Goal: Communication & Community: Share content

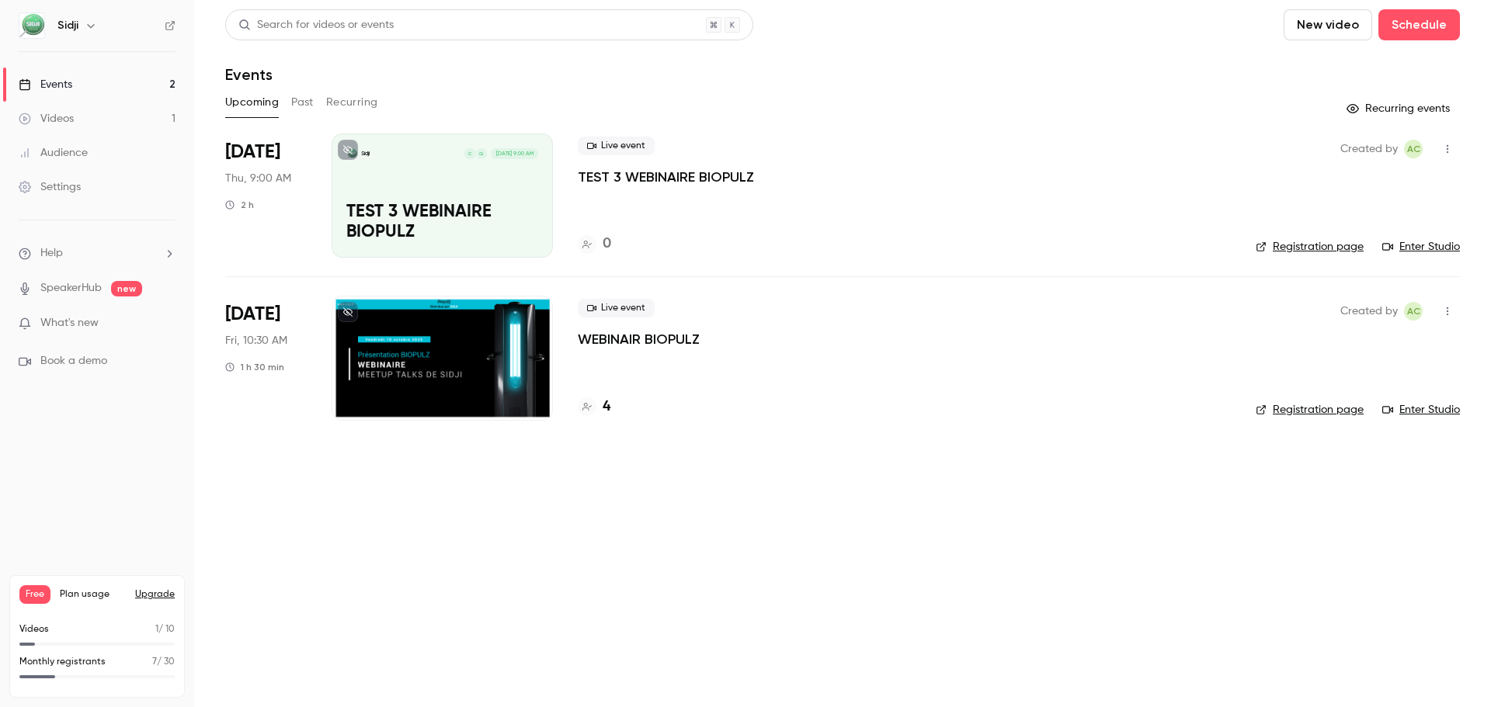
click at [1317, 252] on link "Registration page" at bounding box center [1310, 247] width 108 height 16
click at [1425, 240] on link "Enter Studio" at bounding box center [1421, 247] width 78 height 16
click at [1403, 245] on link "Enter Studio" at bounding box center [1421, 247] width 78 height 16
click at [1410, 410] on link "Enter Studio" at bounding box center [1421, 410] width 78 height 16
click at [696, 175] on p "TEST 3 WEBINAIRE BIOPULZ" at bounding box center [666, 177] width 176 height 19
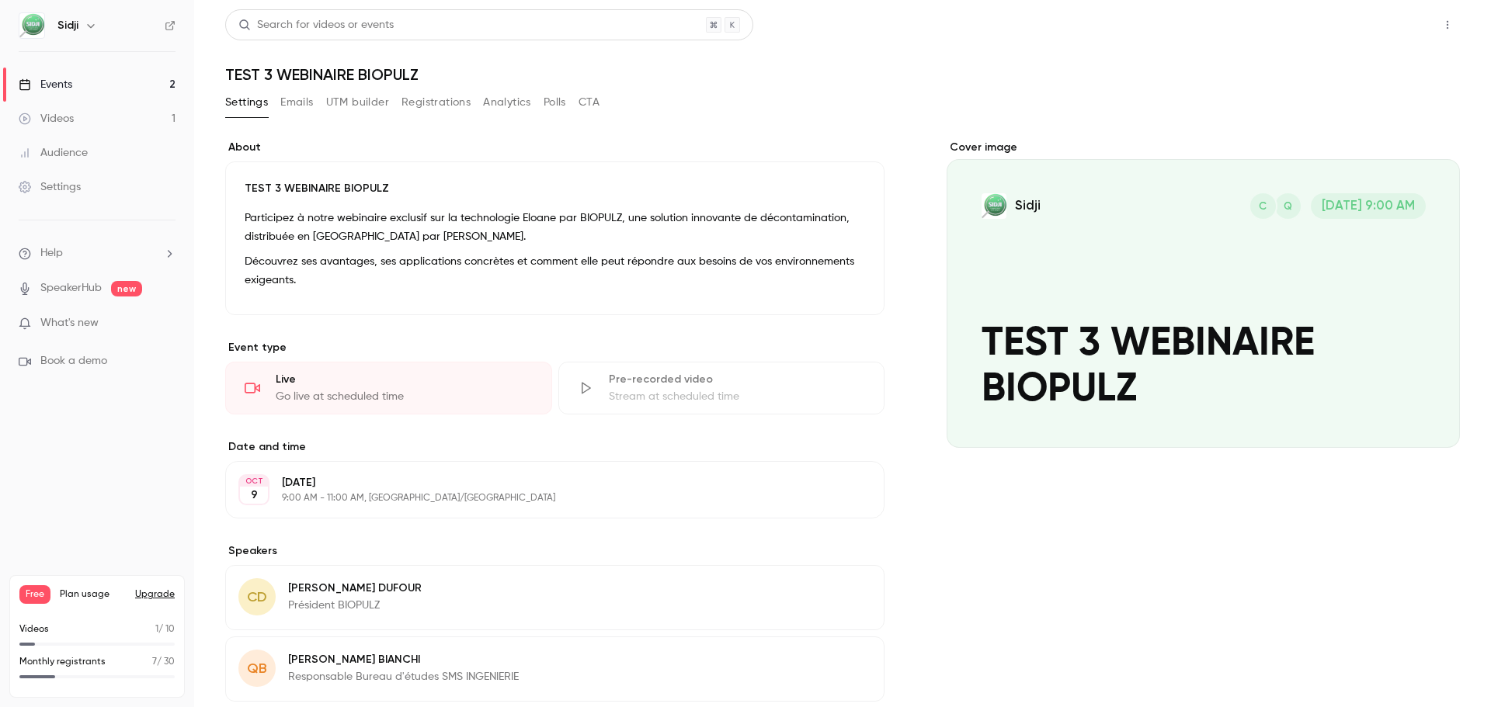
click at [1391, 28] on button "Share" at bounding box center [1391, 24] width 61 height 31
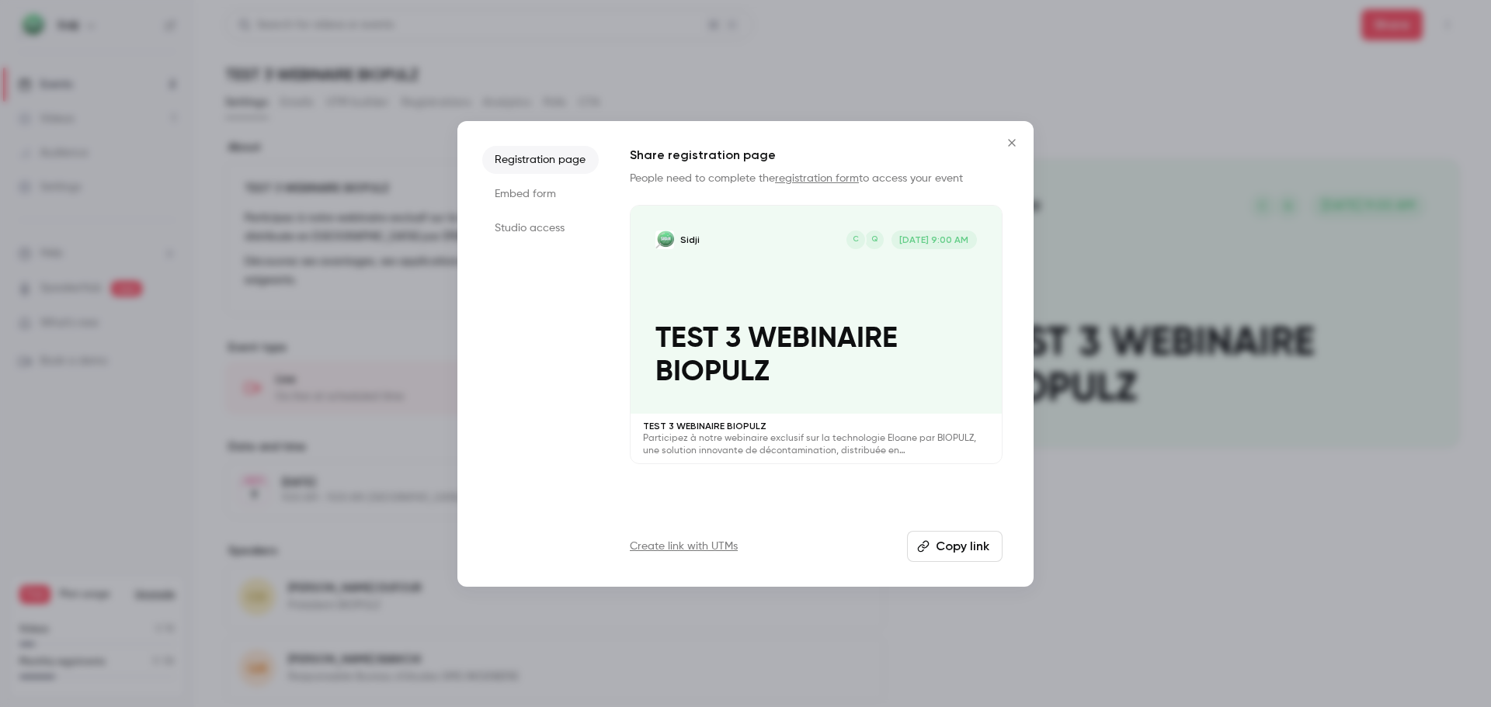
click at [540, 196] on li "Embed form" at bounding box center [540, 194] width 116 height 28
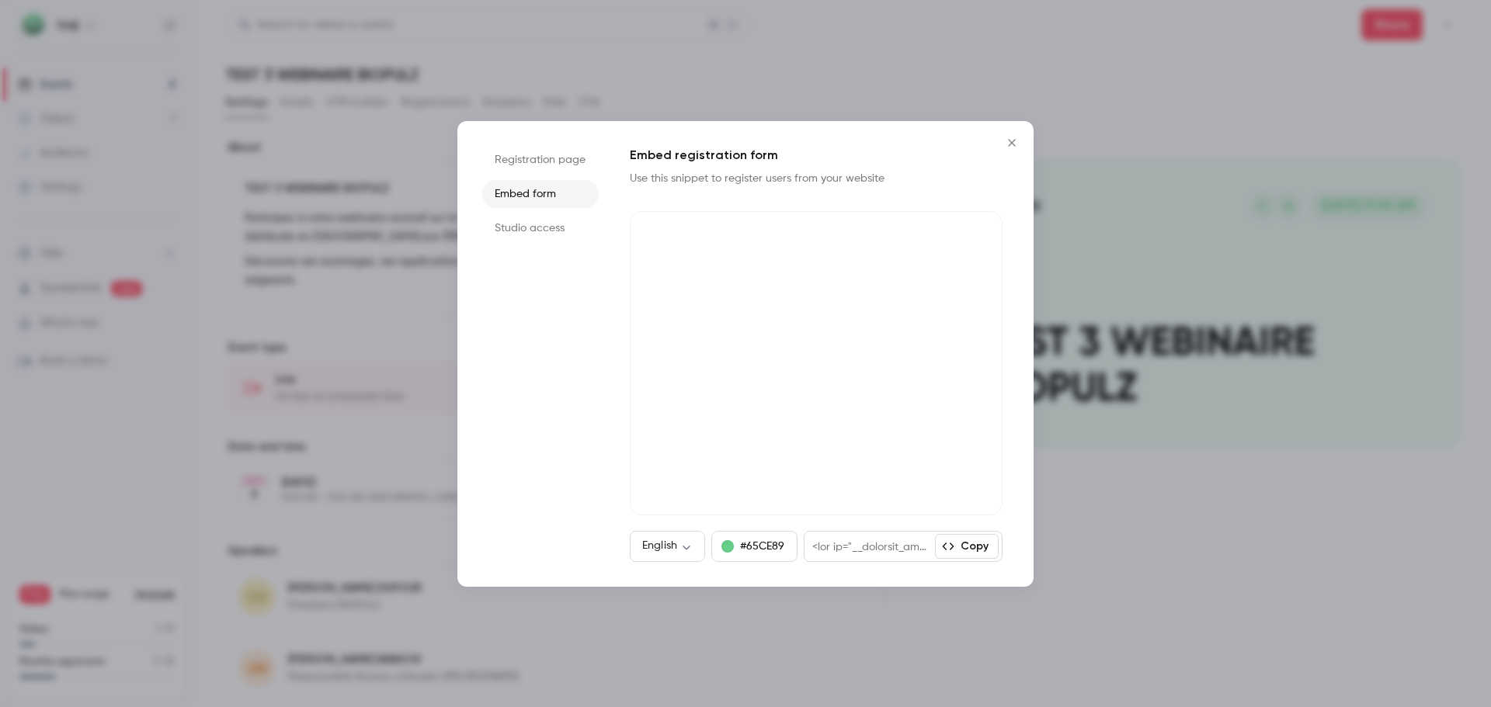
click at [540, 225] on li "Studio access" at bounding box center [540, 228] width 116 height 28
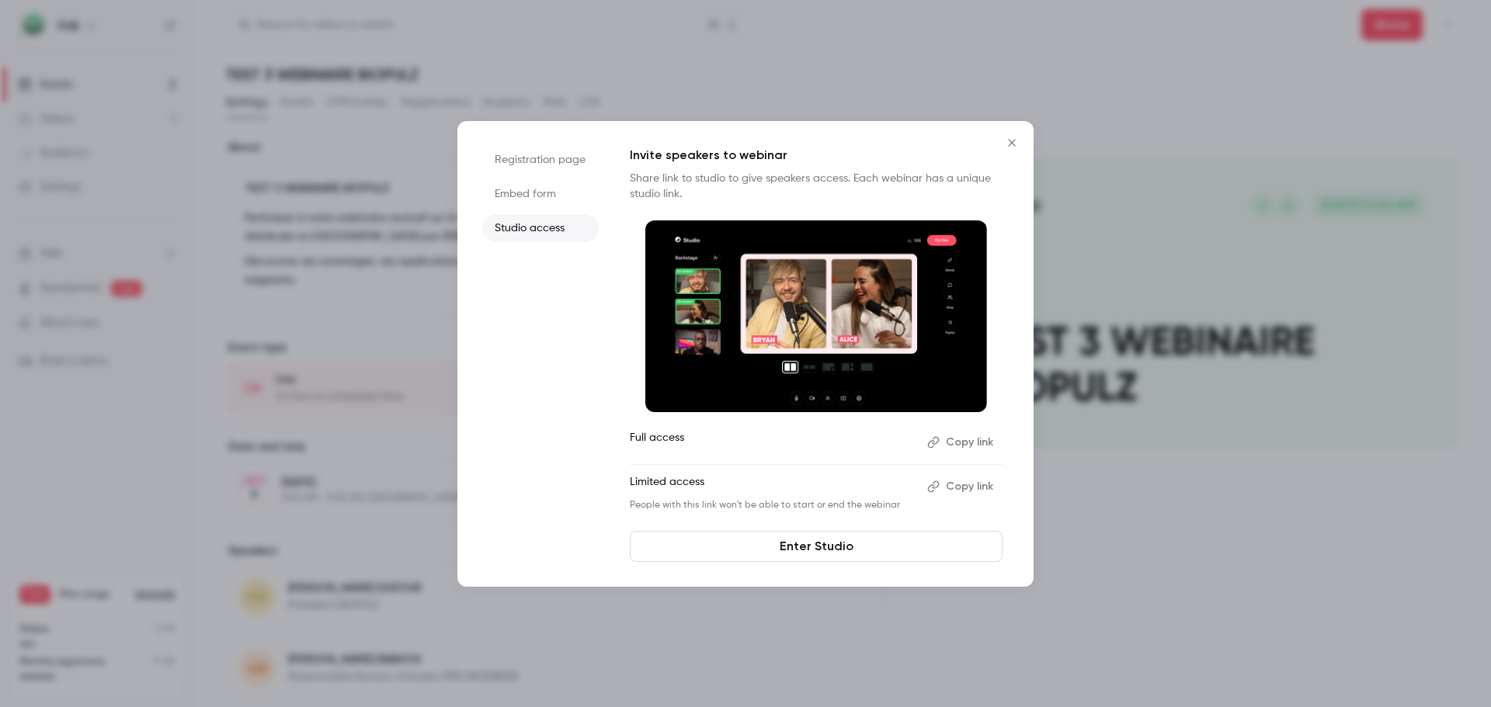
click at [942, 448] on button "Copy link" at bounding box center [962, 442] width 82 height 25
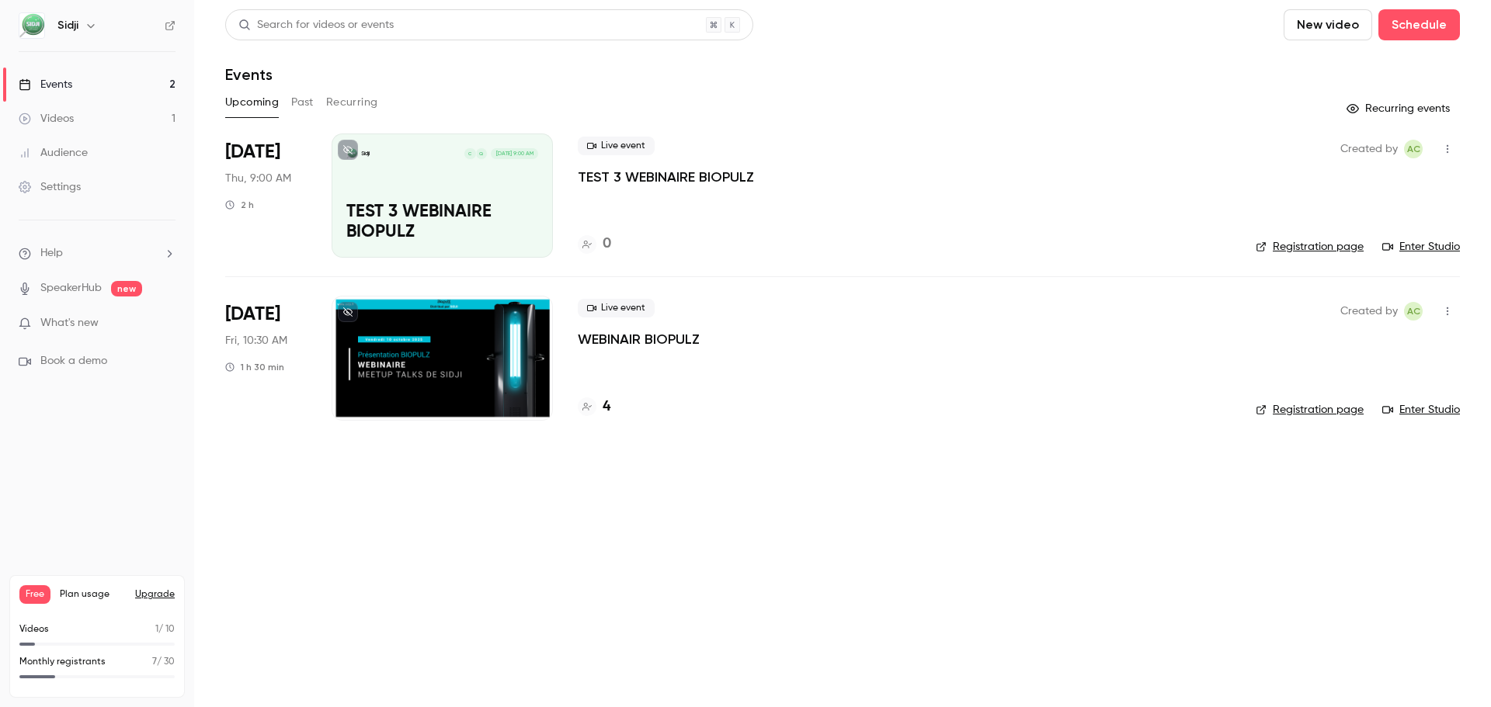
click at [377, 196] on div "Sidji Q C Oct 9, 9:00 AM TEST 3 WEBINAIRE BIOPULZ" at bounding box center [442, 196] width 221 height 124
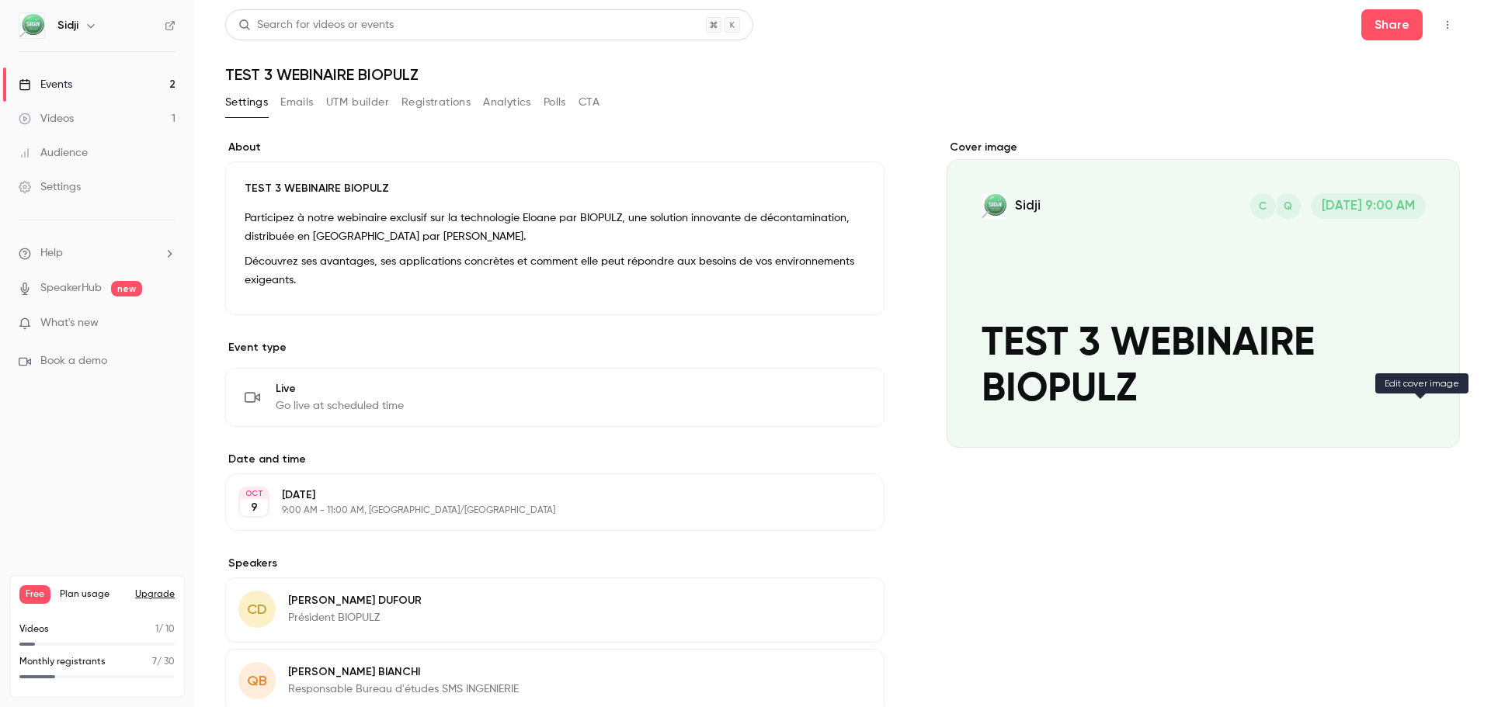
click at [1427, 415] on icon "Cover image" at bounding box center [1431, 420] width 17 height 12
click at [251, 106] on button "Settings" at bounding box center [246, 102] width 43 height 25
click at [295, 102] on button "Emails" at bounding box center [296, 102] width 33 height 25
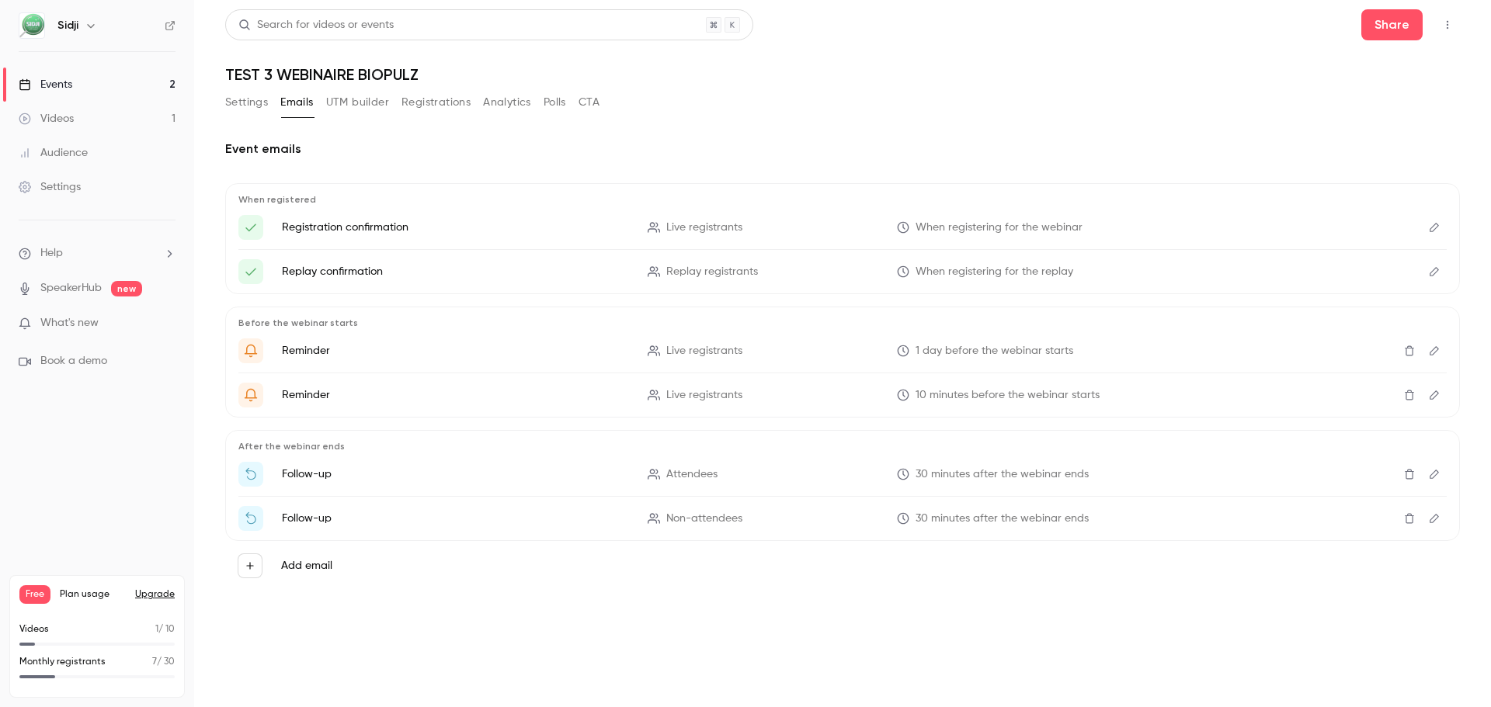
click at [436, 99] on button "Registrations" at bounding box center [435, 102] width 69 height 25
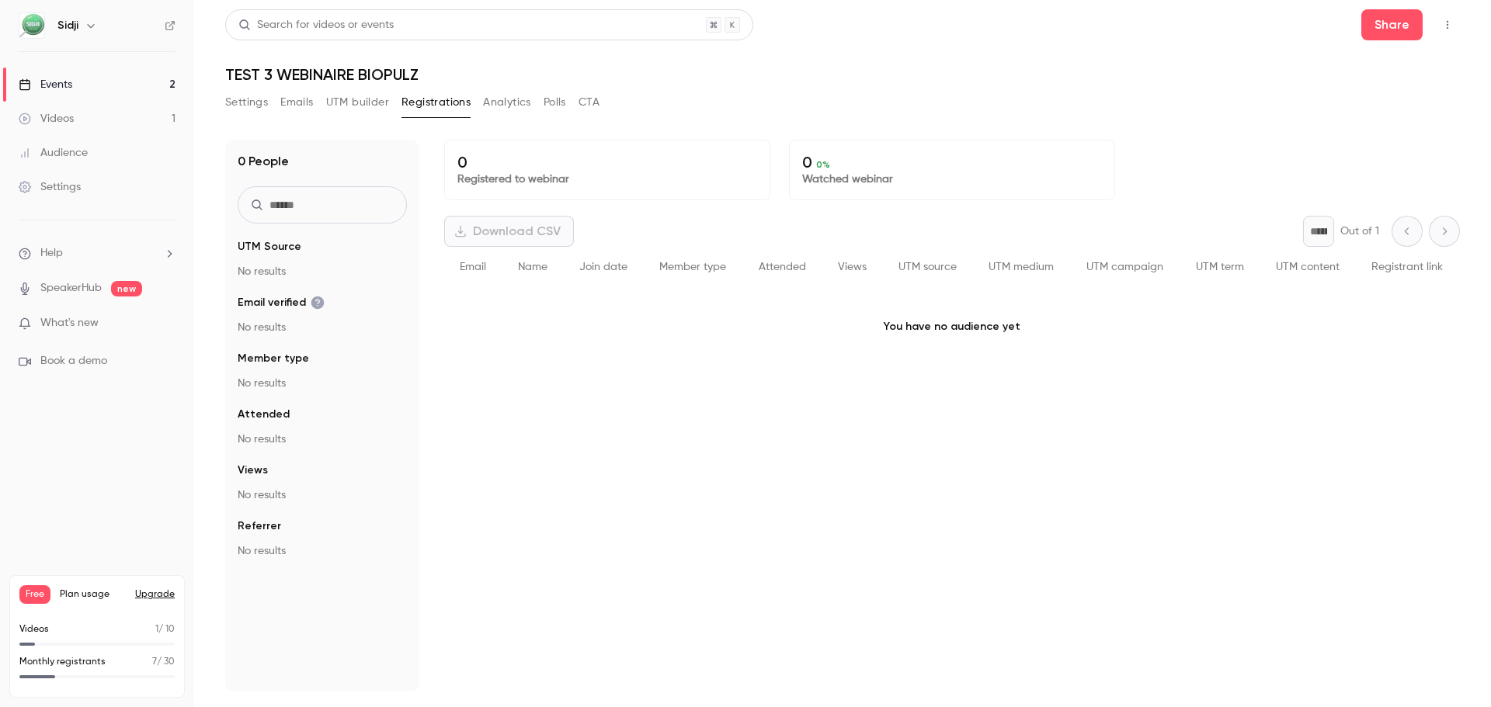
click at [352, 101] on button "UTM builder" at bounding box center [357, 102] width 63 height 25
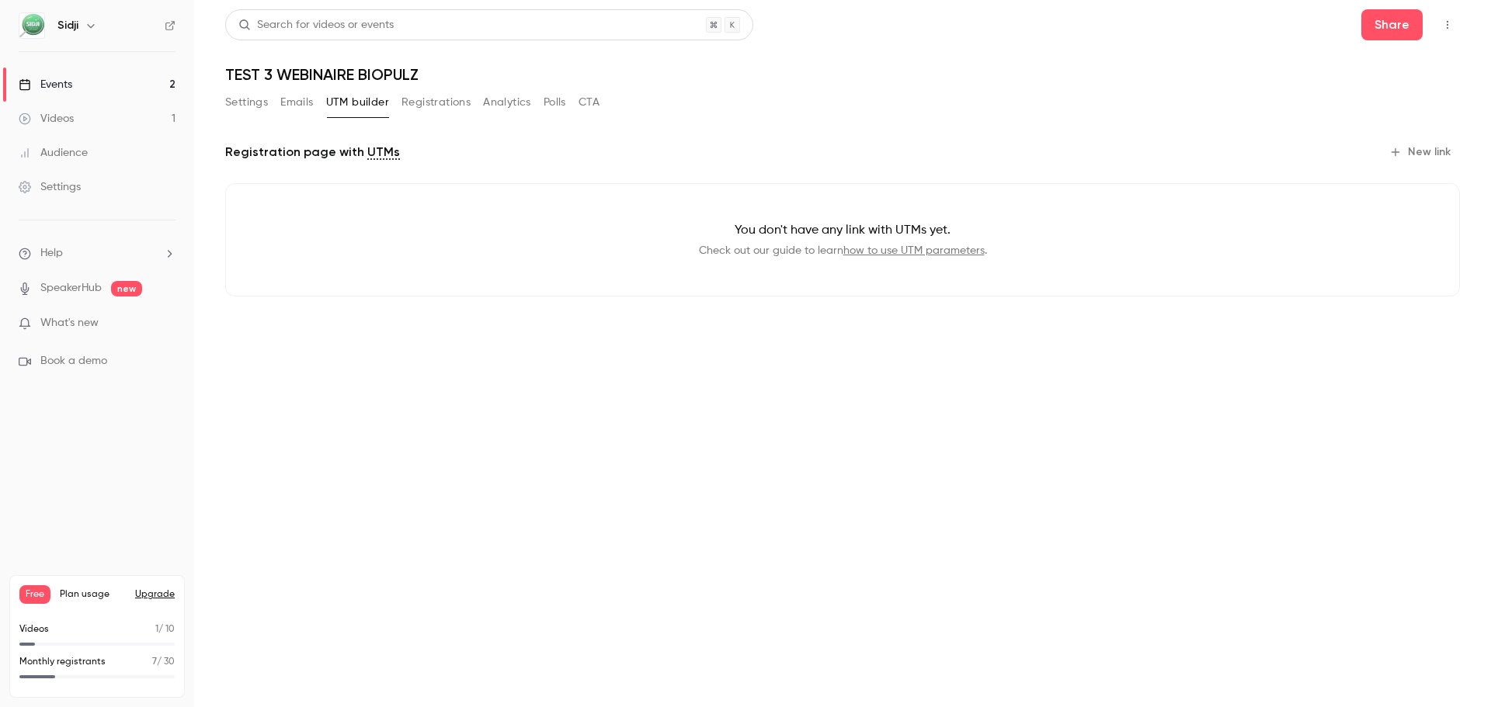
click at [295, 101] on button "Emails" at bounding box center [296, 102] width 33 height 25
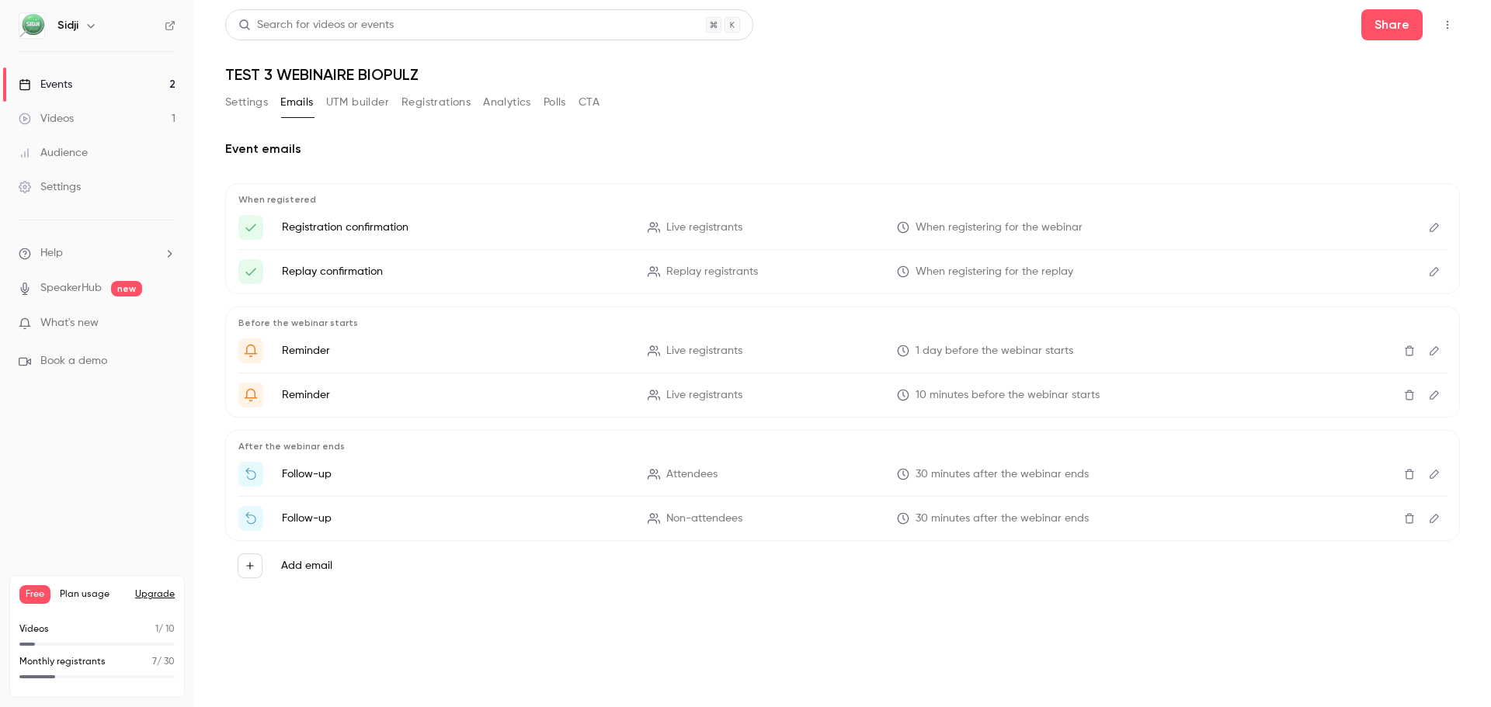
click at [465, 92] on button "Registrations" at bounding box center [435, 102] width 69 height 25
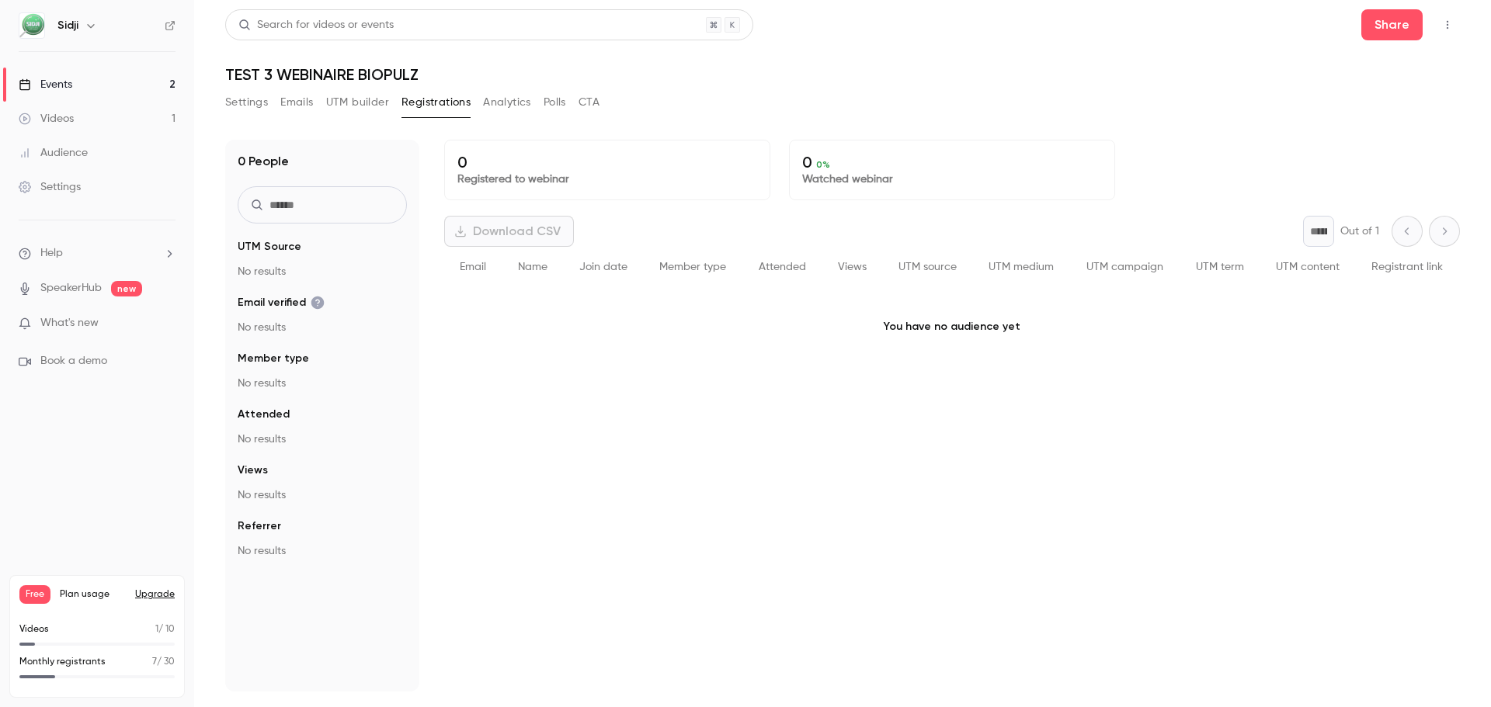
click at [496, 109] on button "Analytics" at bounding box center [507, 102] width 48 height 25
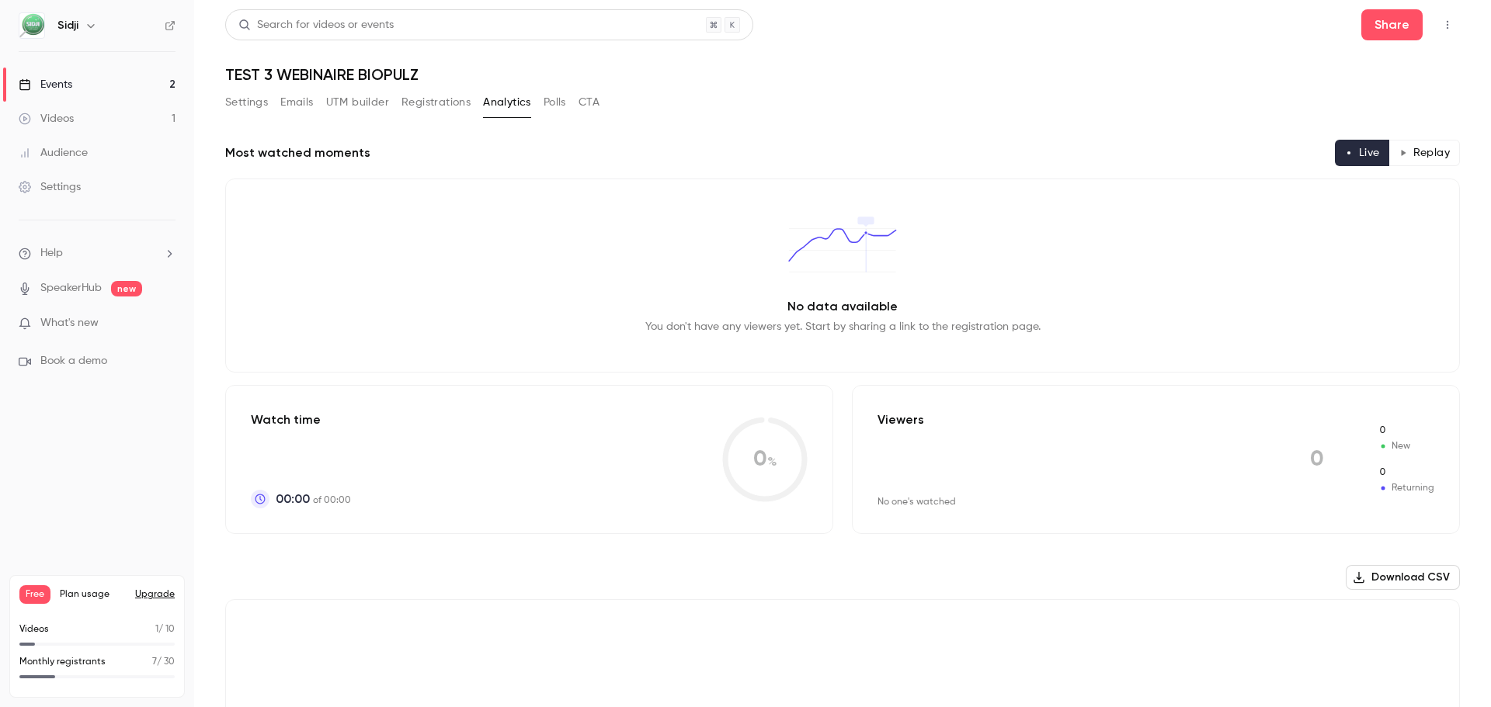
click at [547, 105] on button "Polls" at bounding box center [555, 102] width 23 height 25
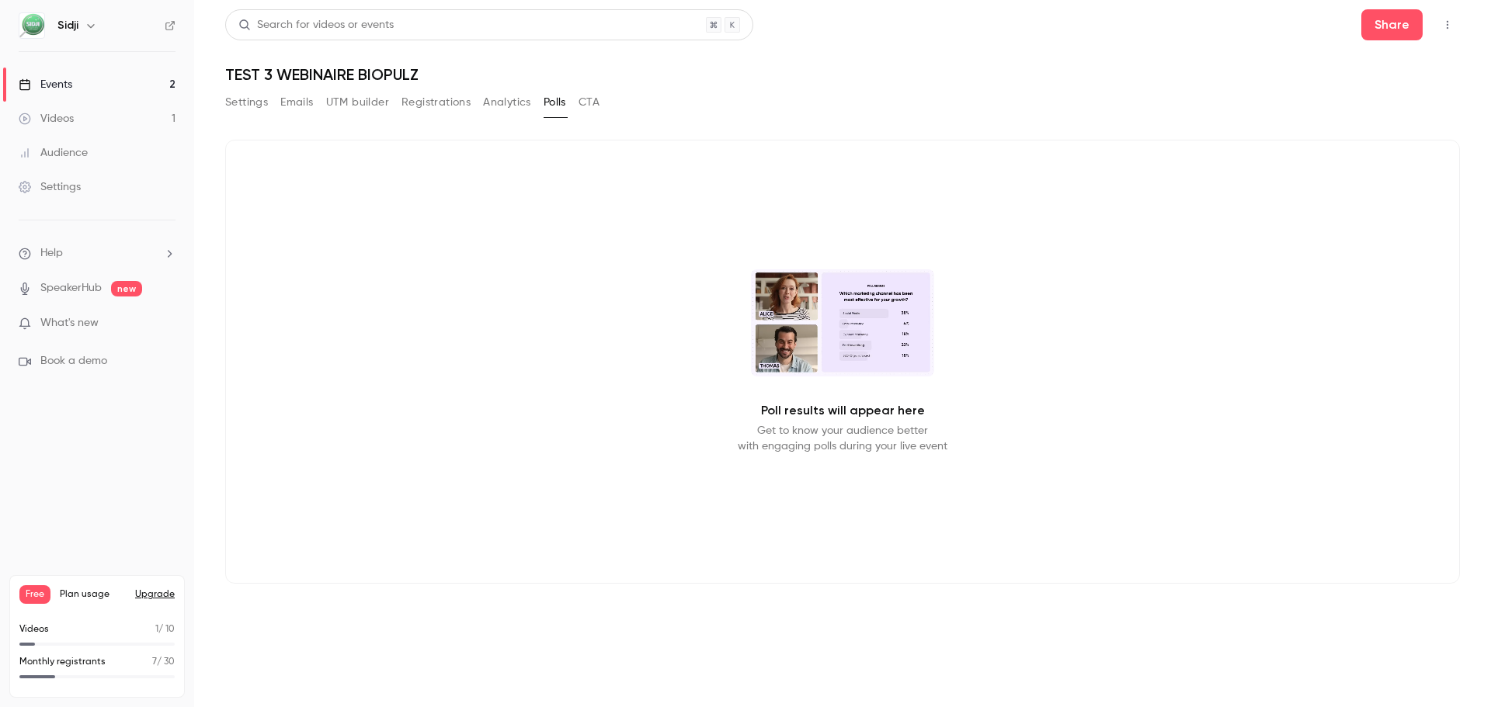
click at [585, 98] on button "CTA" at bounding box center [588, 102] width 21 height 25
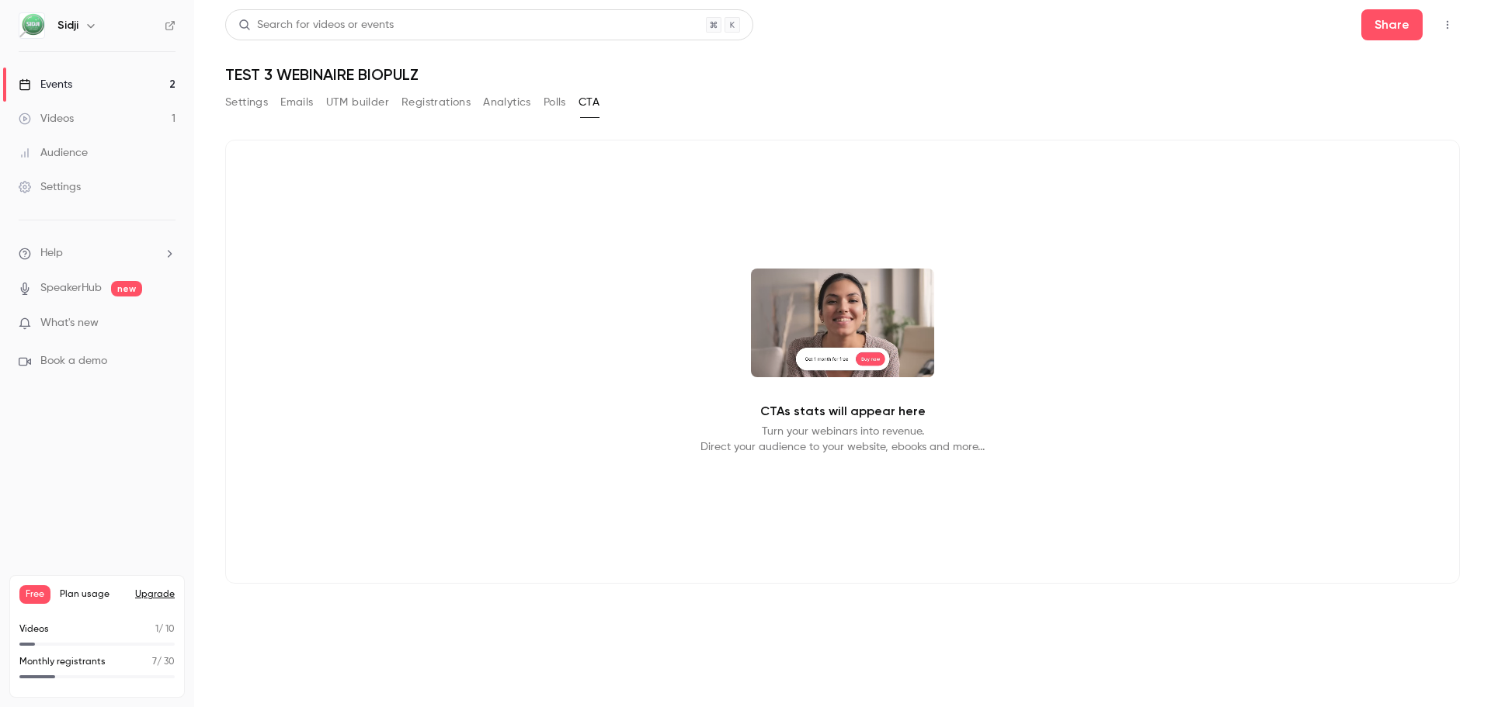
click at [266, 103] on button "Settings" at bounding box center [246, 102] width 43 height 25
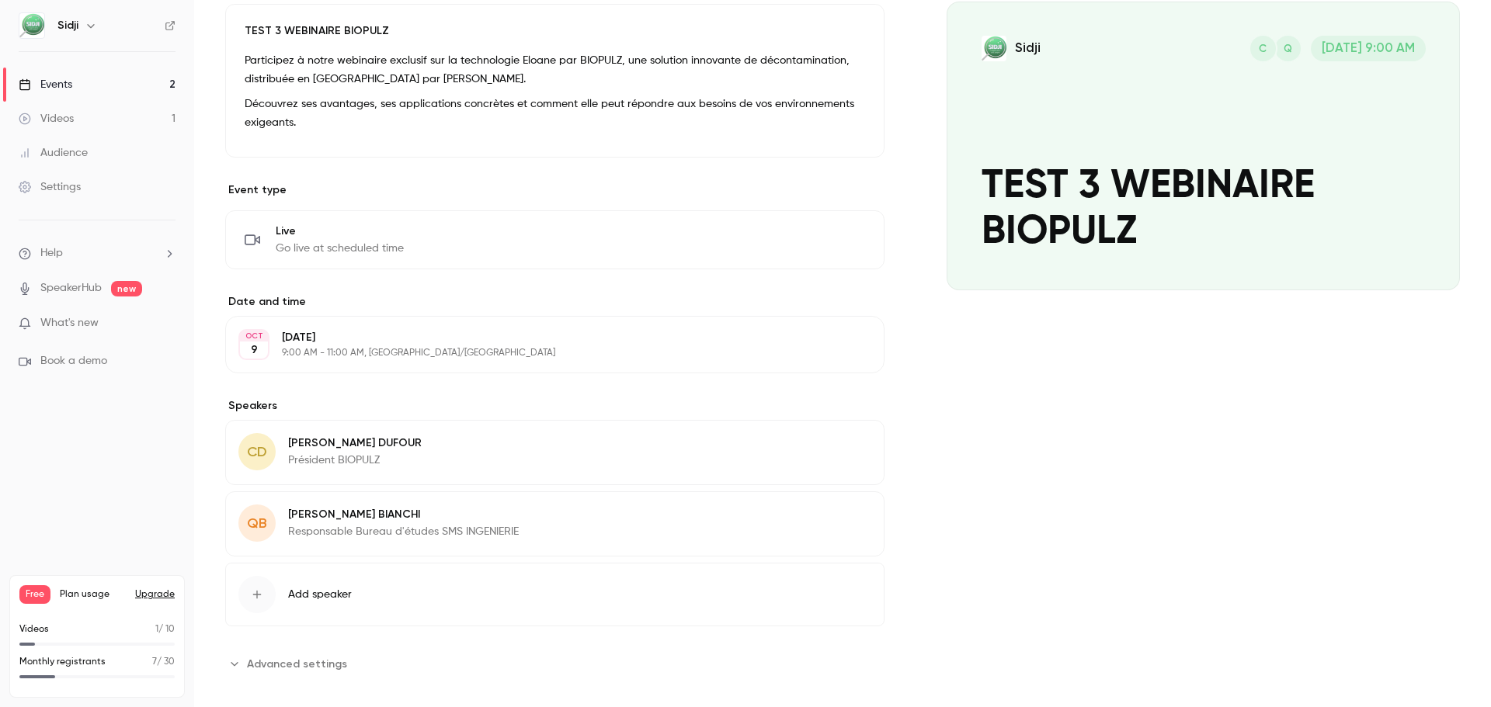
scroll to position [173, 0]
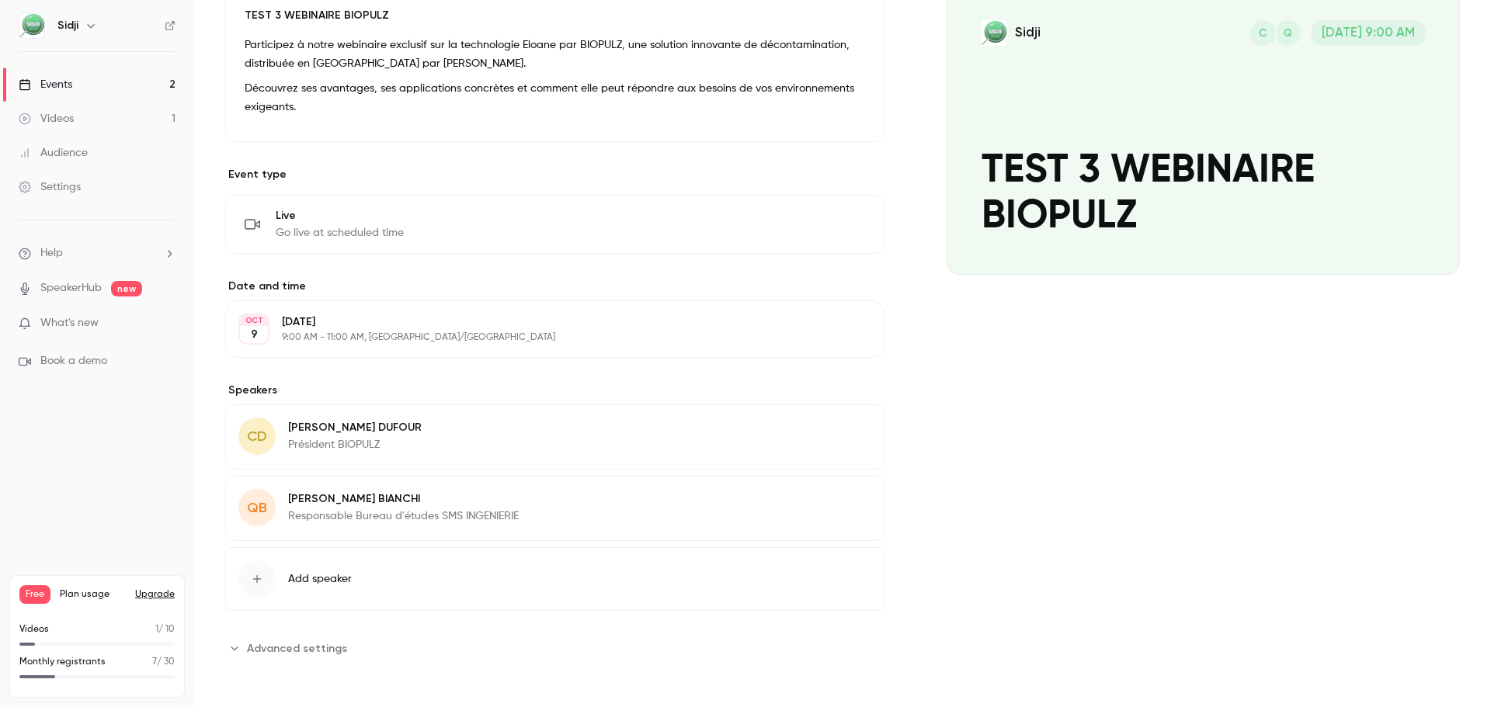
click at [1085, 210] on div "Cover image" at bounding box center [1203, 121] width 513 height 308
click at [0, 0] on input "Sidji Q C Oct 9, 9:00 AM TEST 3 WEBINAIRE BIOPULZ" at bounding box center [0, 0] width 0 height 0
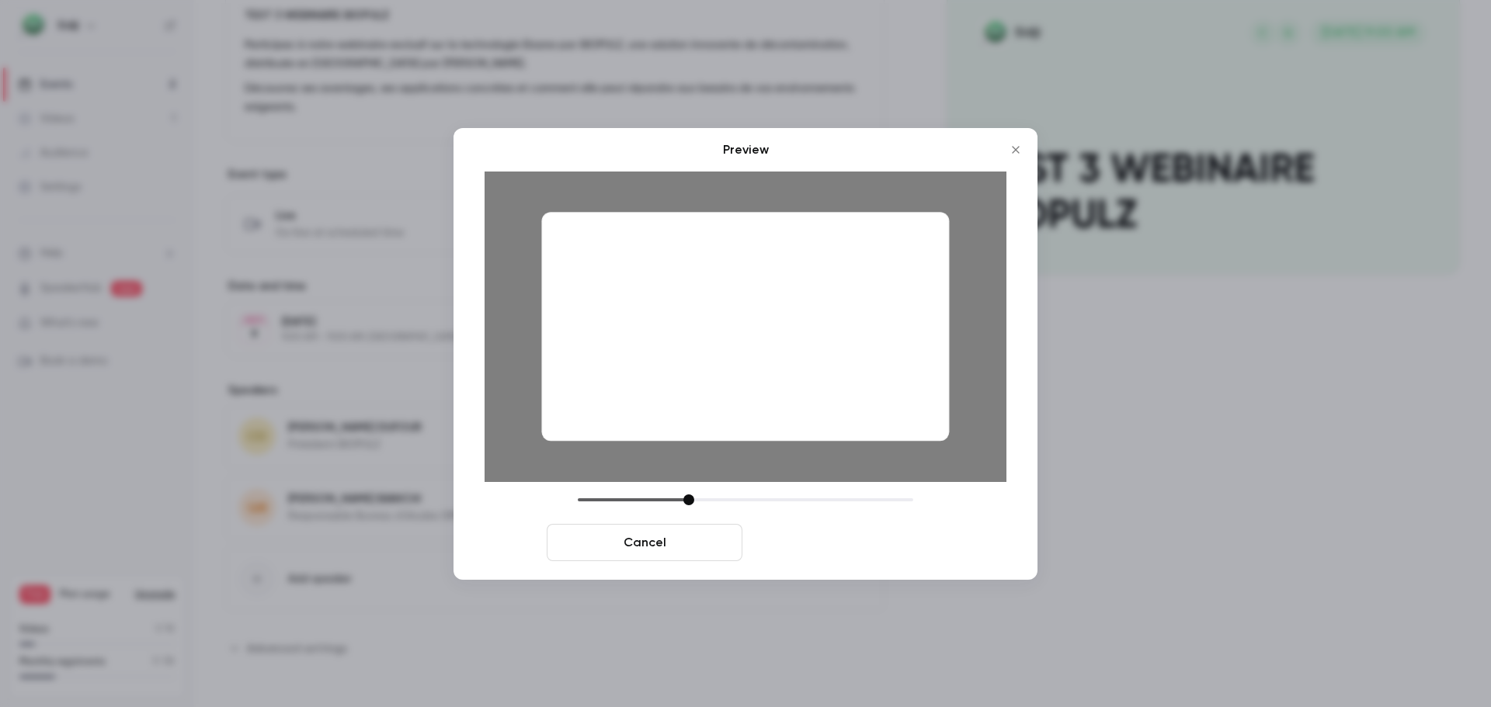
click at [878, 536] on button "Save cover" at bounding box center [847, 542] width 196 height 37
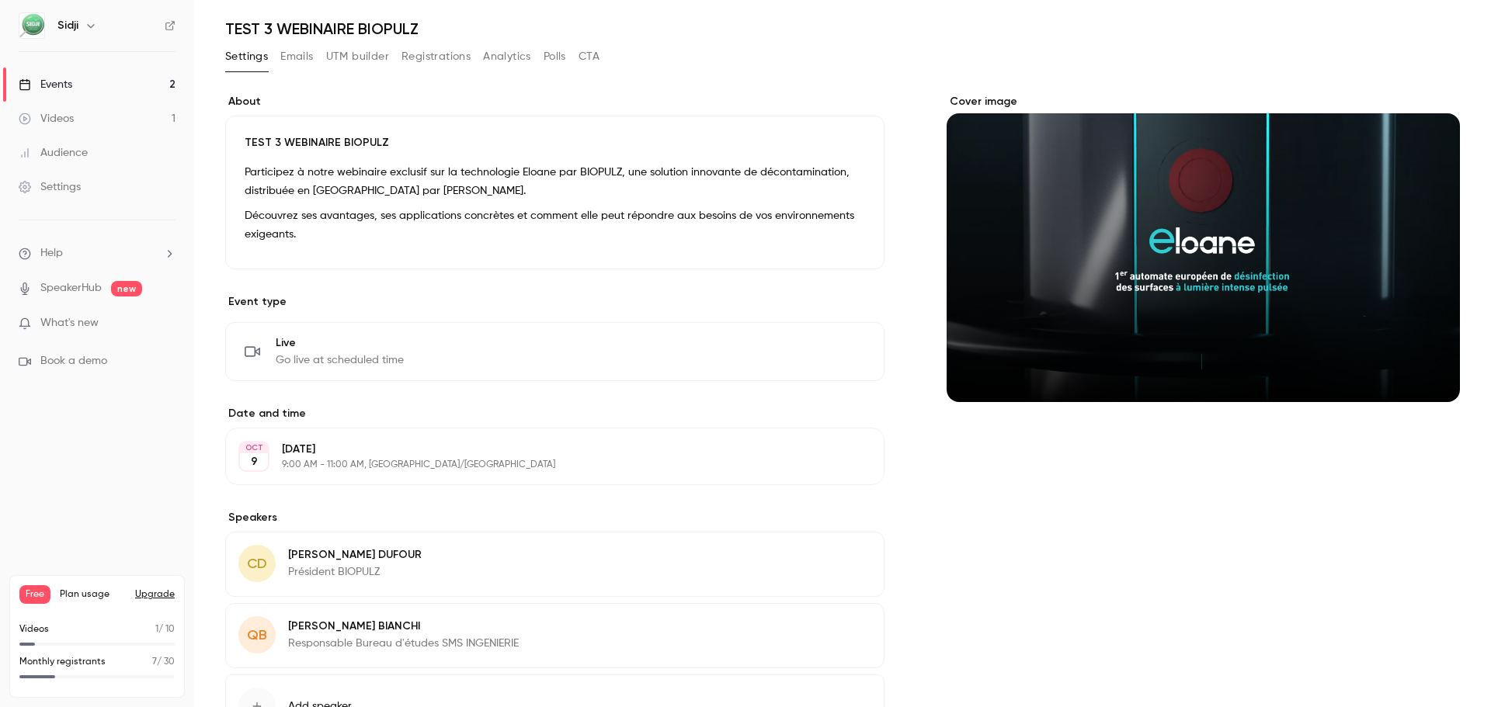
scroll to position [18, 0]
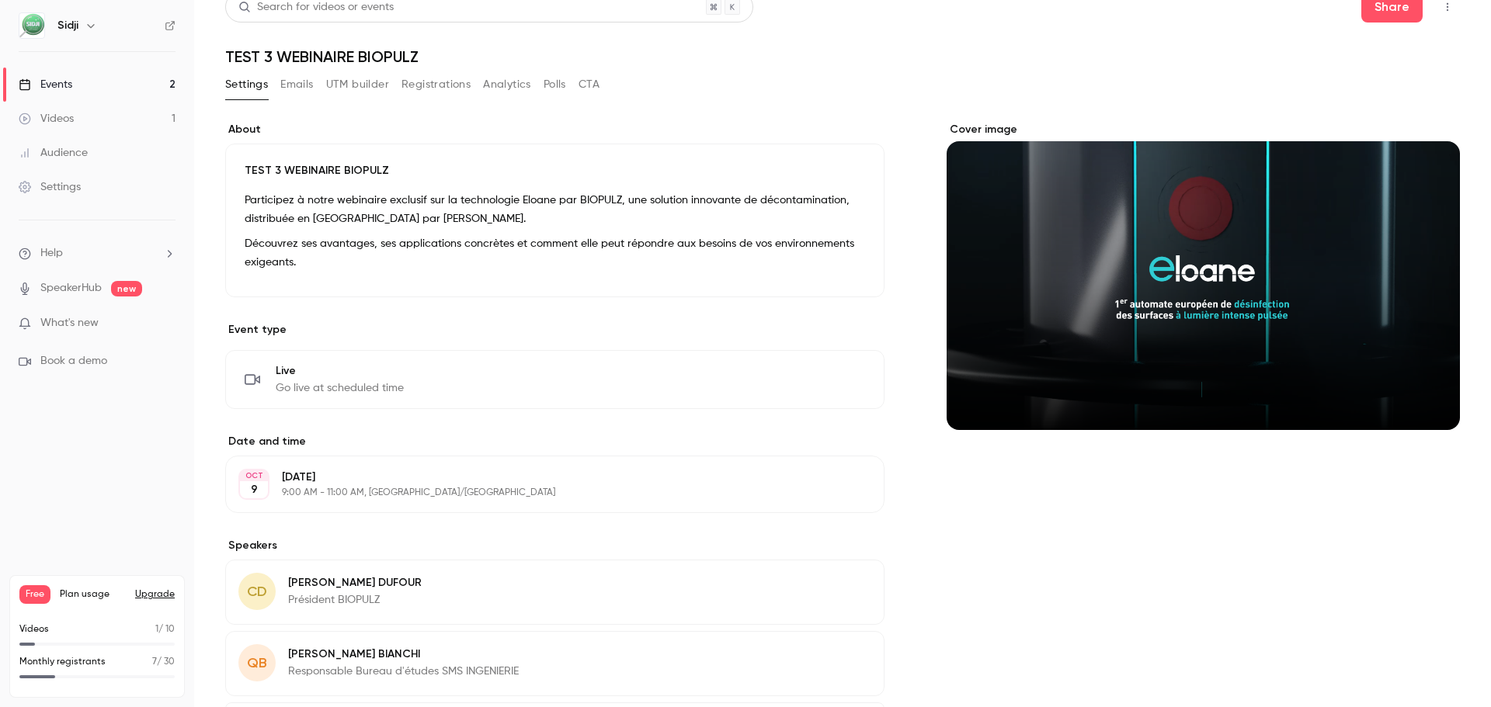
click at [830, 379] on button "Edit" at bounding box center [836, 379] width 57 height 25
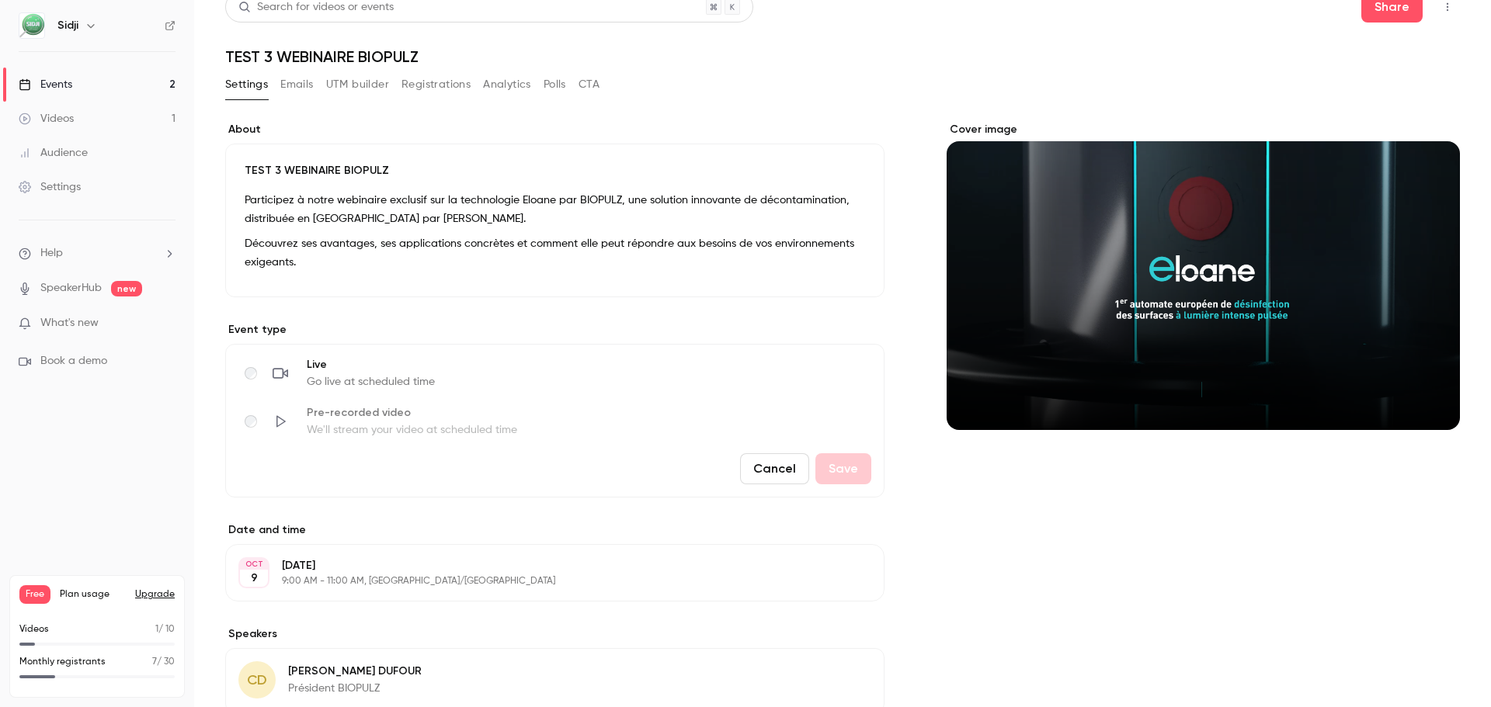
click at [770, 473] on button "Cancel" at bounding box center [774, 468] width 69 height 31
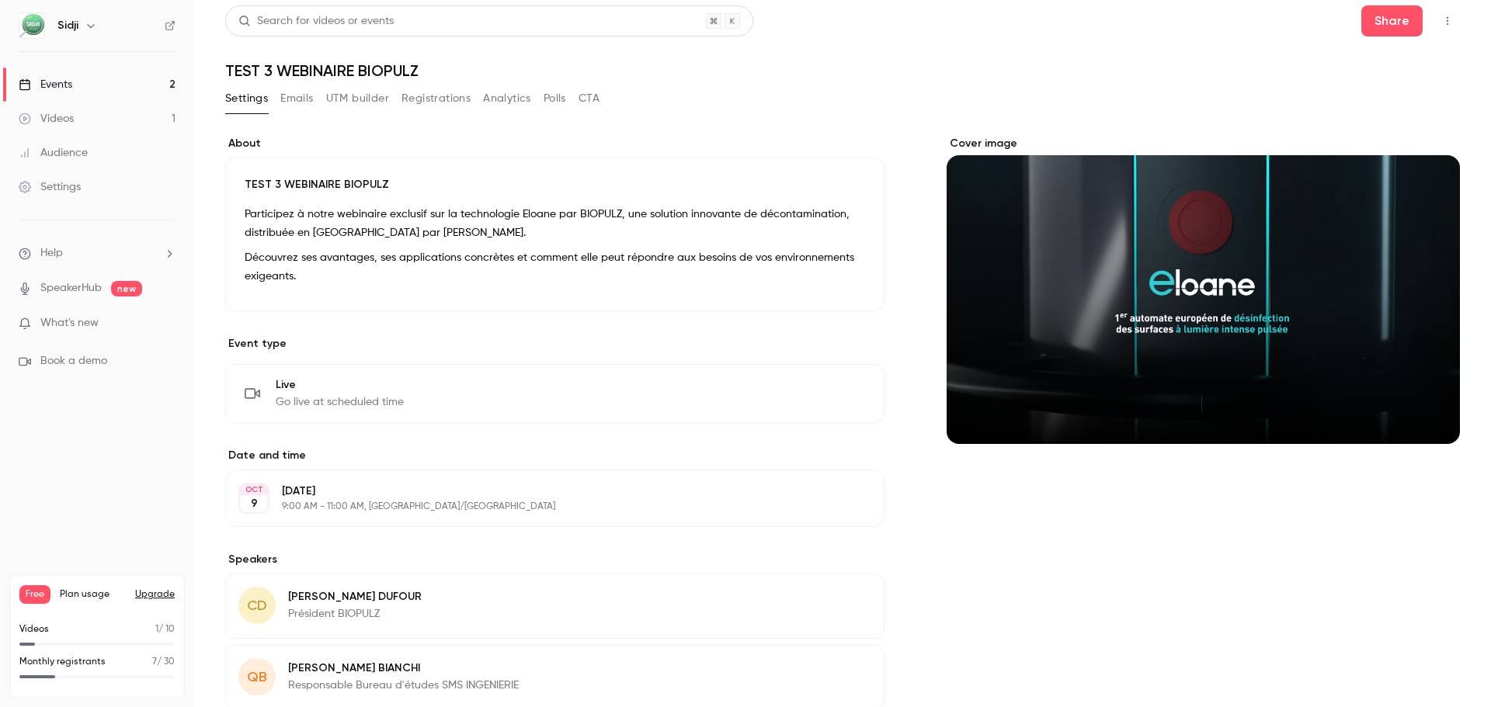
scroll to position [0, 0]
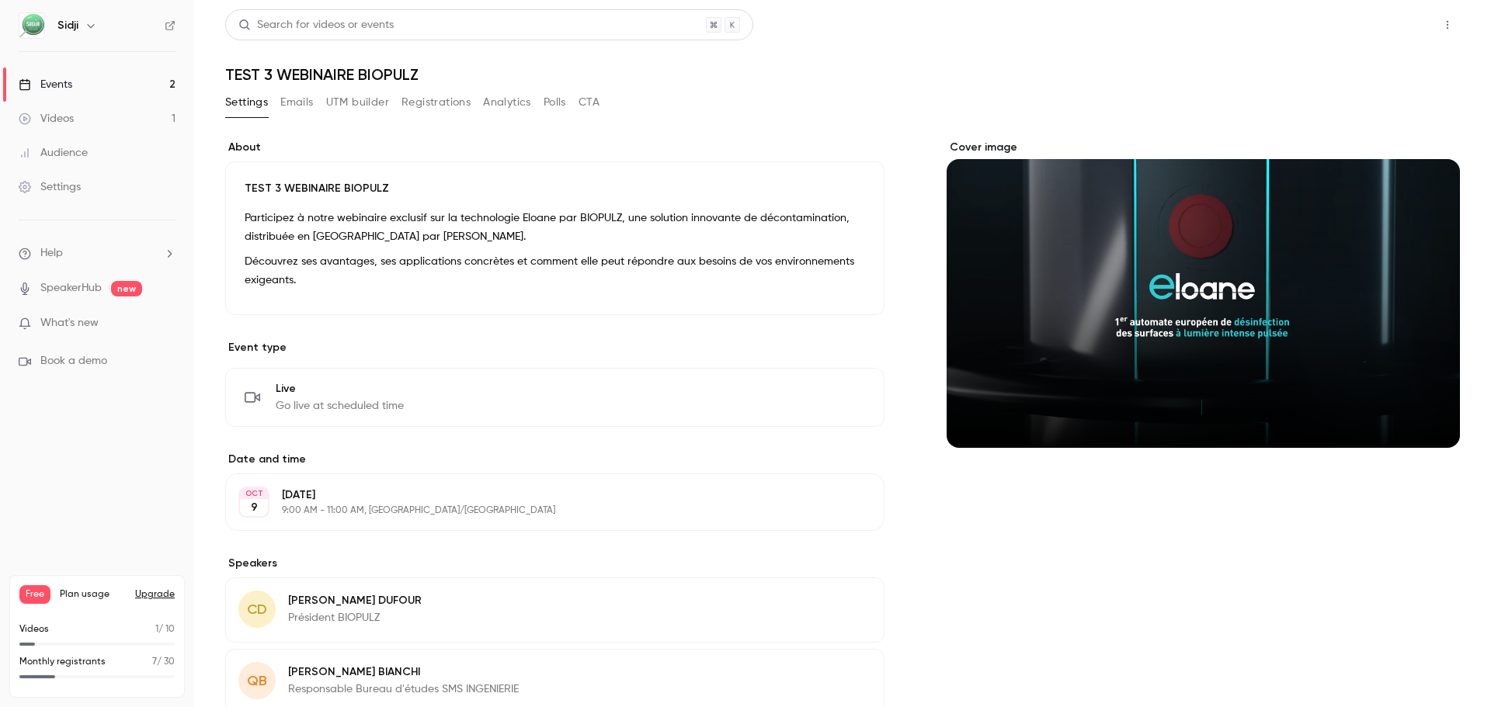
click at [1390, 26] on button "Share" at bounding box center [1391, 24] width 61 height 31
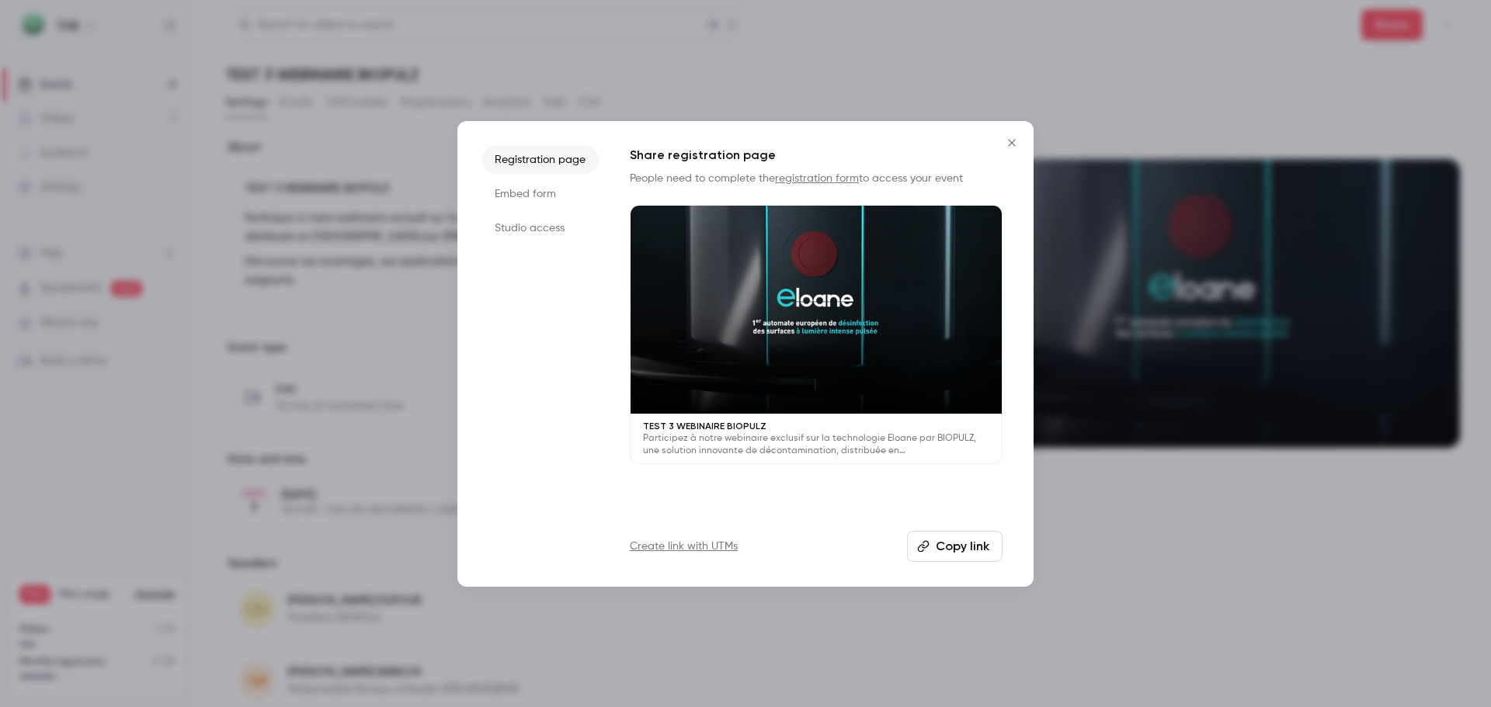
click at [548, 199] on li "Embed form" at bounding box center [540, 194] width 116 height 28
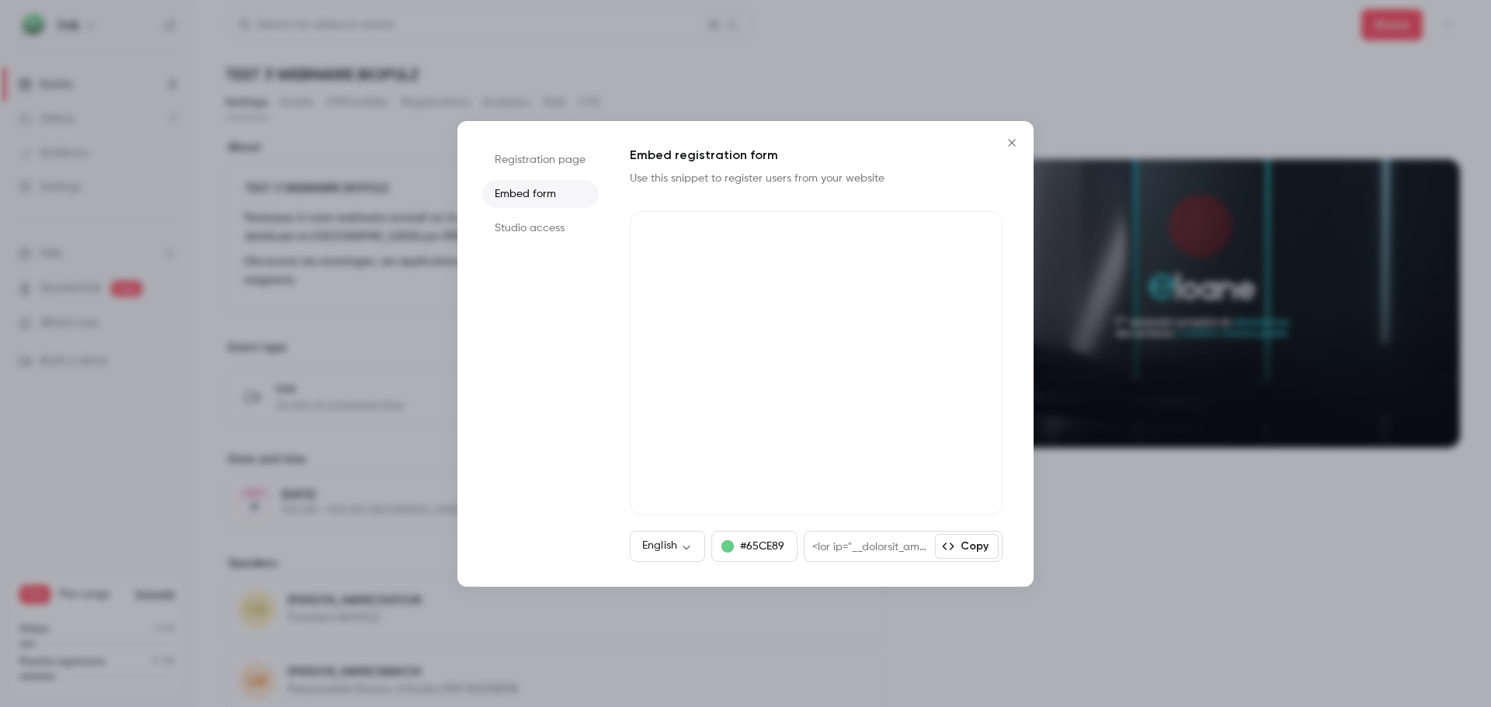
click at [552, 231] on li "Studio access" at bounding box center [540, 228] width 116 height 28
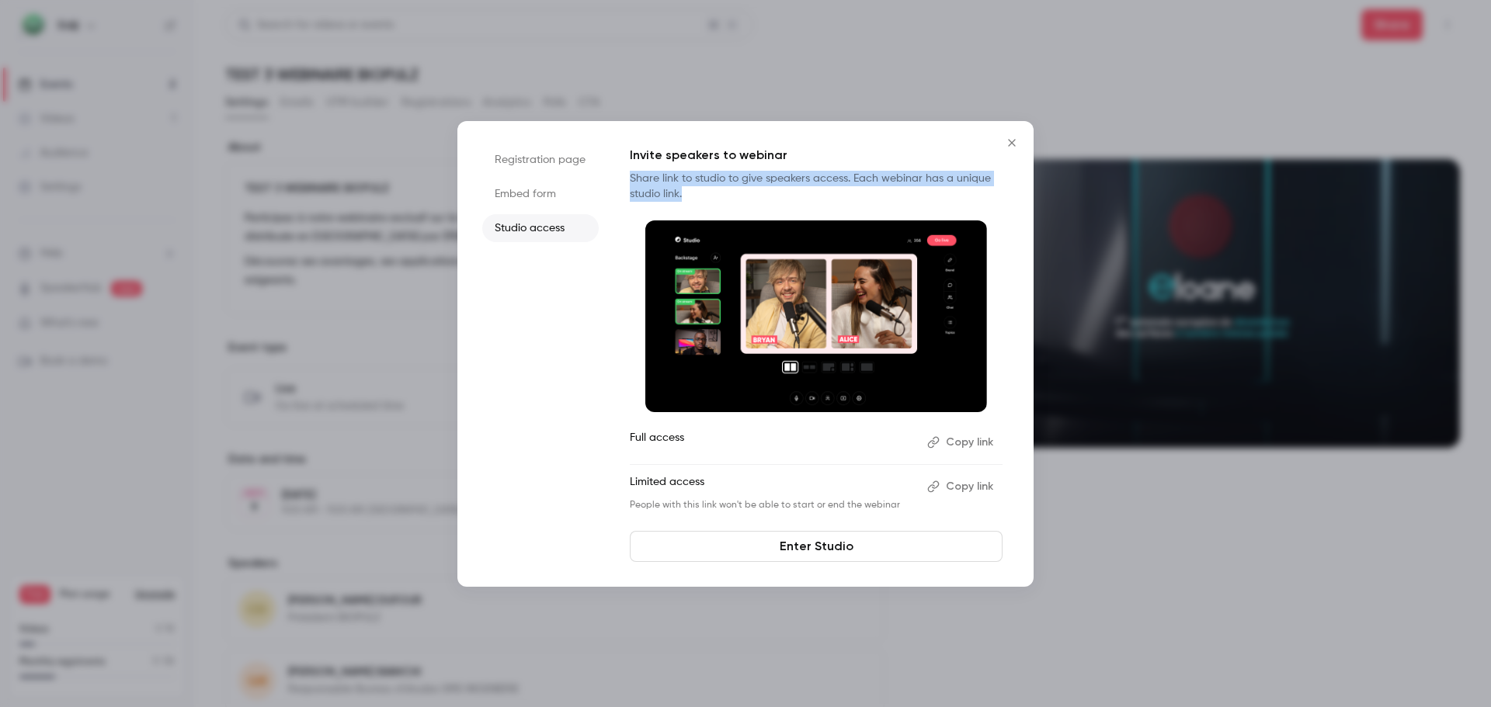
drag, startPoint x: 629, startPoint y: 179, endPoint x: 695, endPoint y: 190, distance: 67.0
click at [695, 190] on div "Registration page Embed form Studio access Invite speakers to webinar Share lin…" at bounding box center [745, 354] width 576 height 466
click at [695, 190] on p "Share link to studio to give speakers access. Each webinar has a unique studio …" at bounding box center [816, 186] width 373 height 31
click at [1002, 134] on button "Close" at bounding box center [1011, 142] width 31 height 31
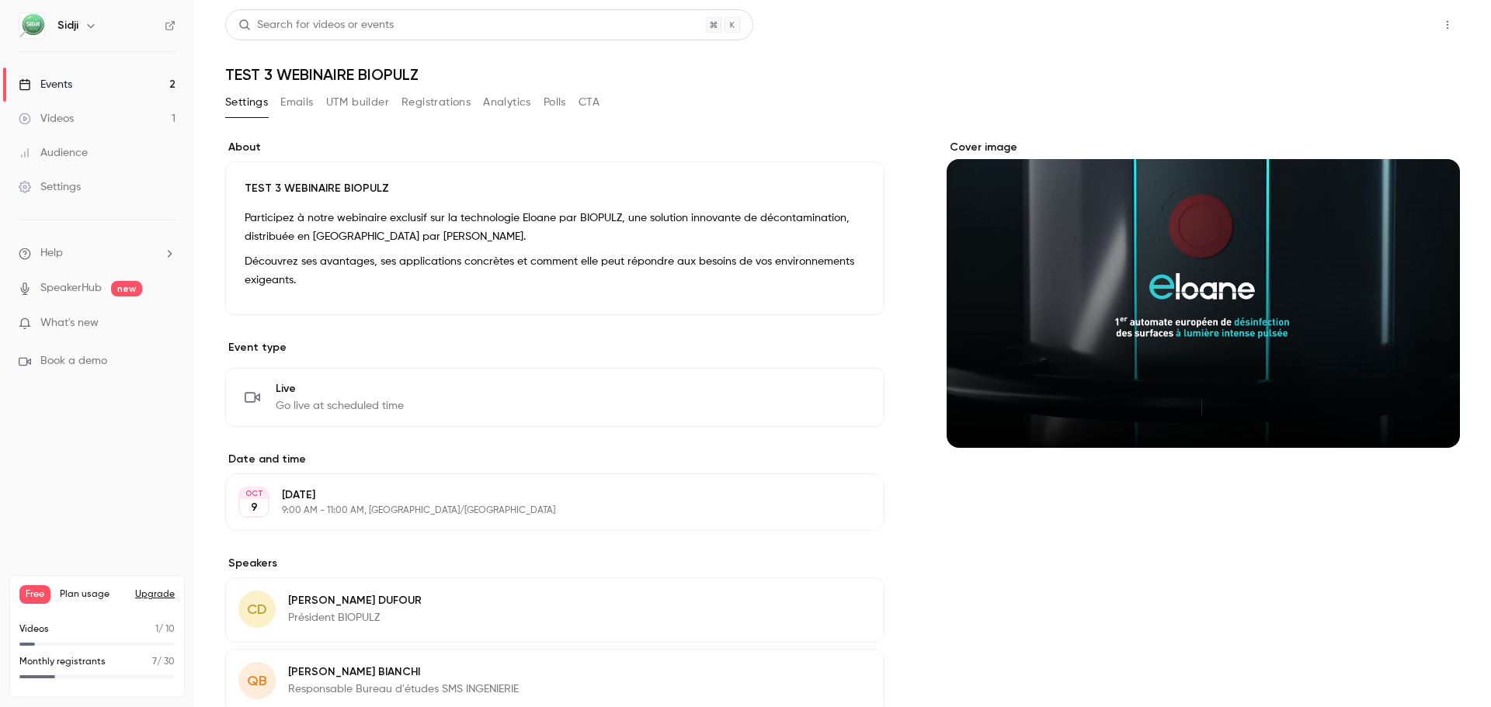
click at [1380, 26] on button "Share" at bounding box center [1391, 24] width 61 height 31
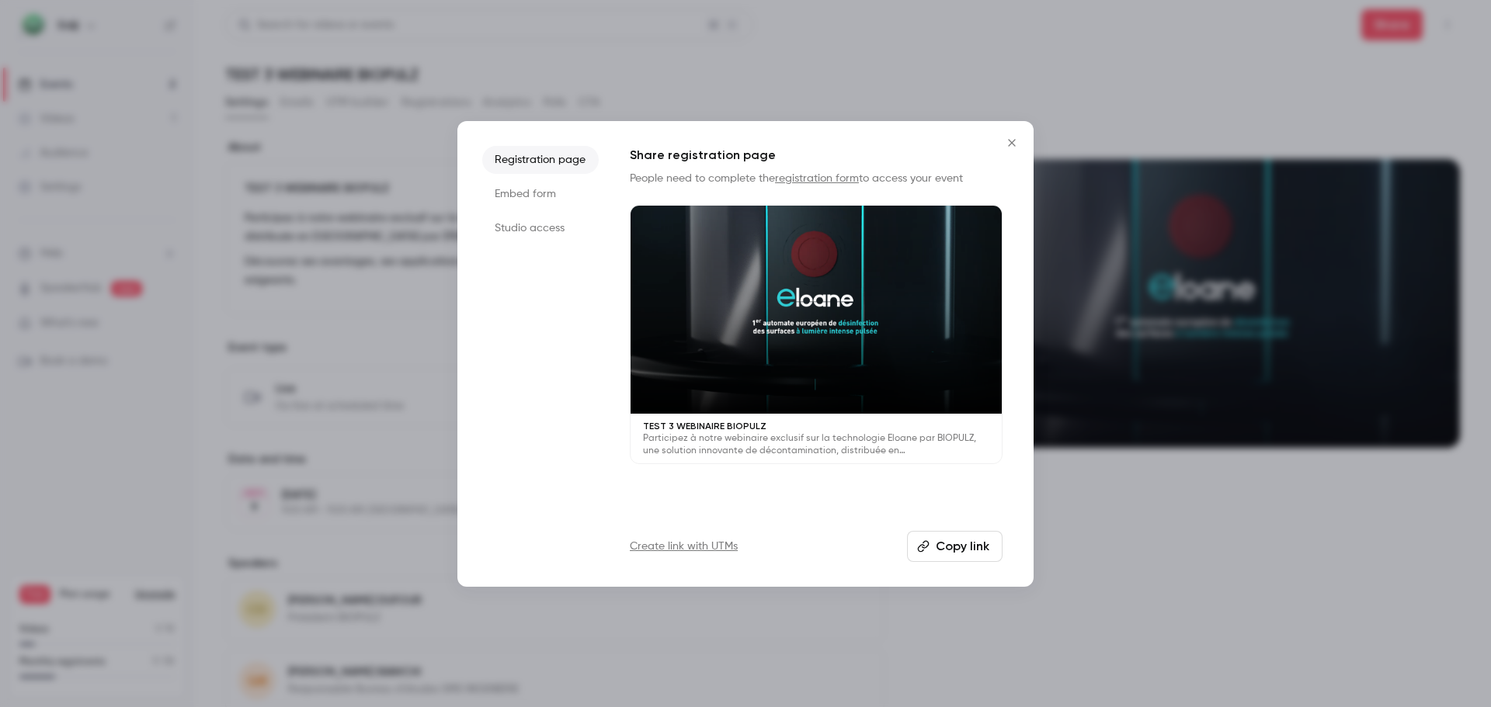
click at [1018, 134] on button "Close" at bounding box center [1011, 142] width 31 height 31
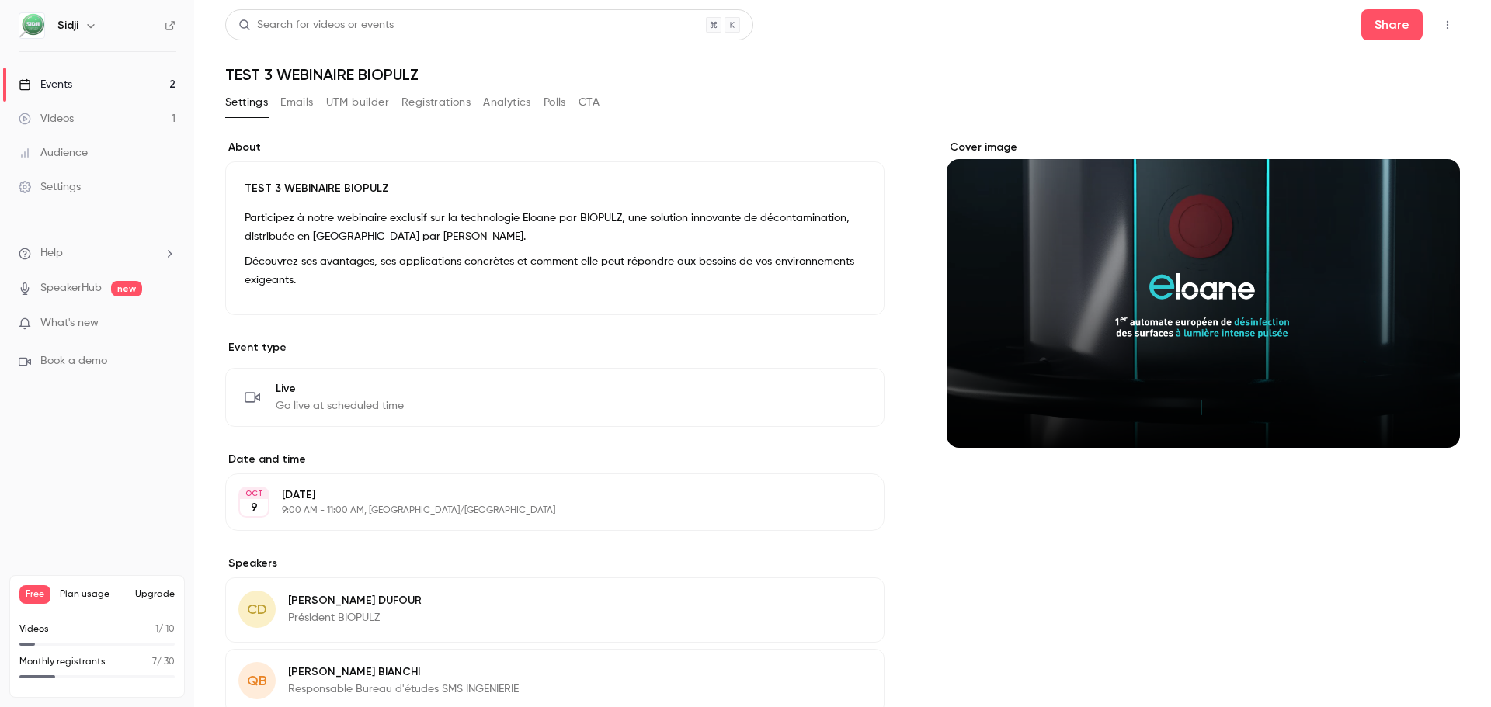
click at [72, 121] on div "Videos" at bounding box center [46, 119] width 55 height 16
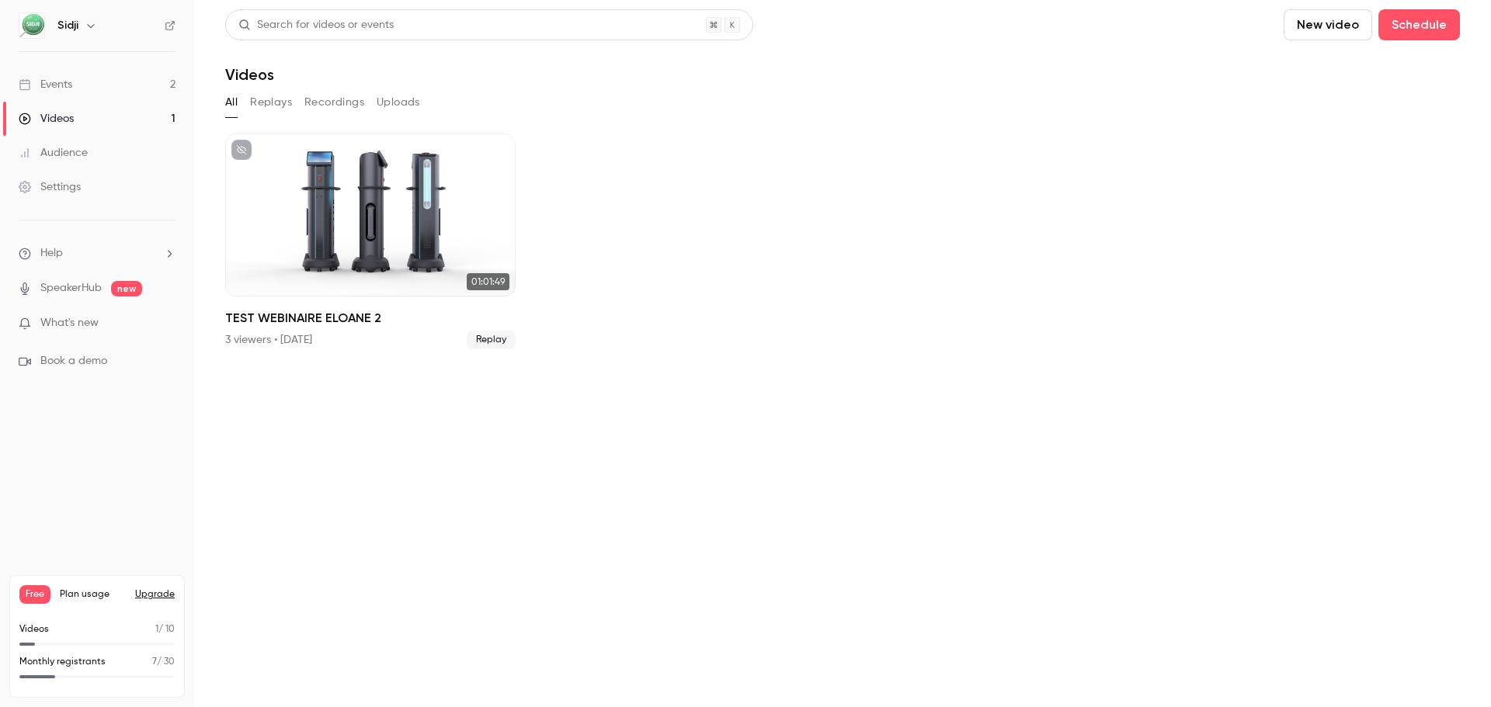
click at [106, 87] on link "Events 2" at bounding box center [97, 85] width 194 height 34
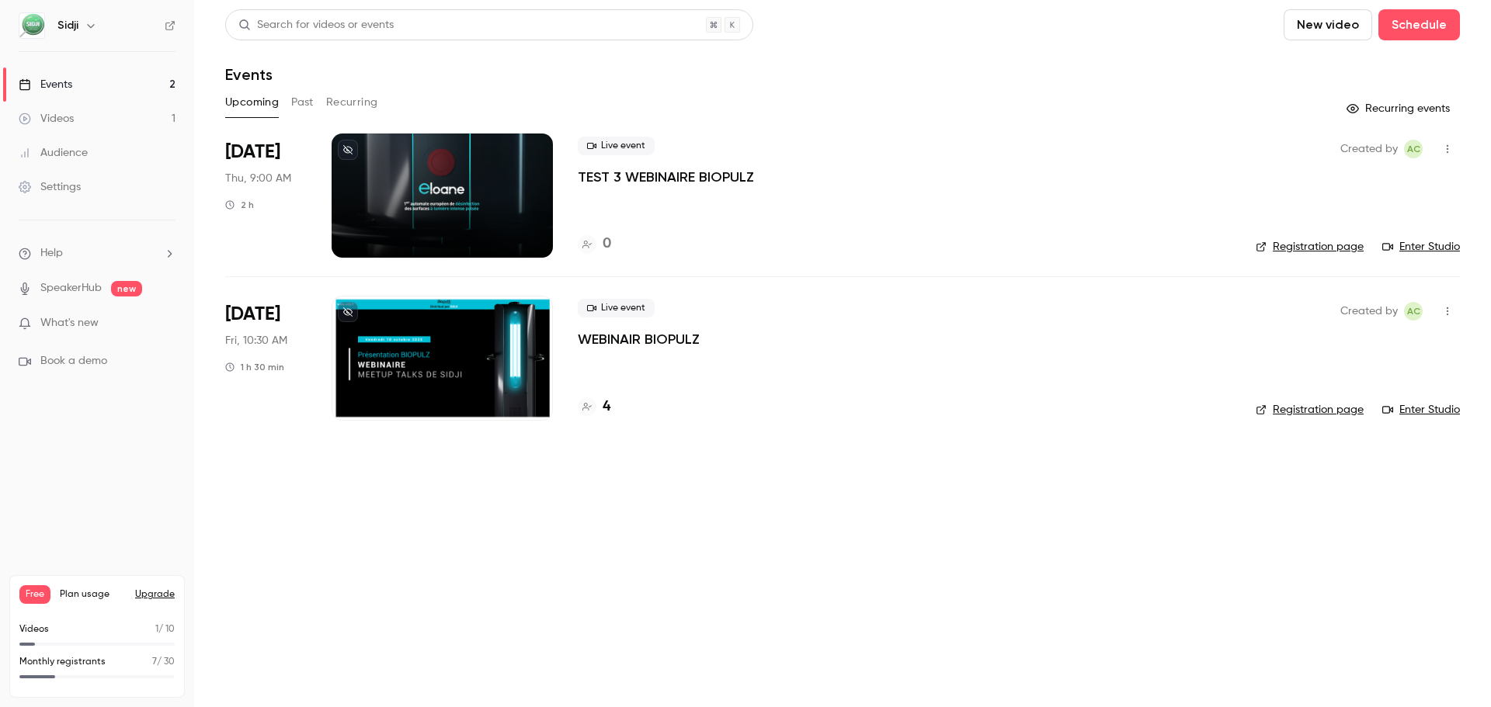
click at [1438, 143] on button "button" at bounding box center [1447, 149] width 25 height 25
click at [1398, 184] on div "Share" at bounding box center [1388, 189] width 118 height 16
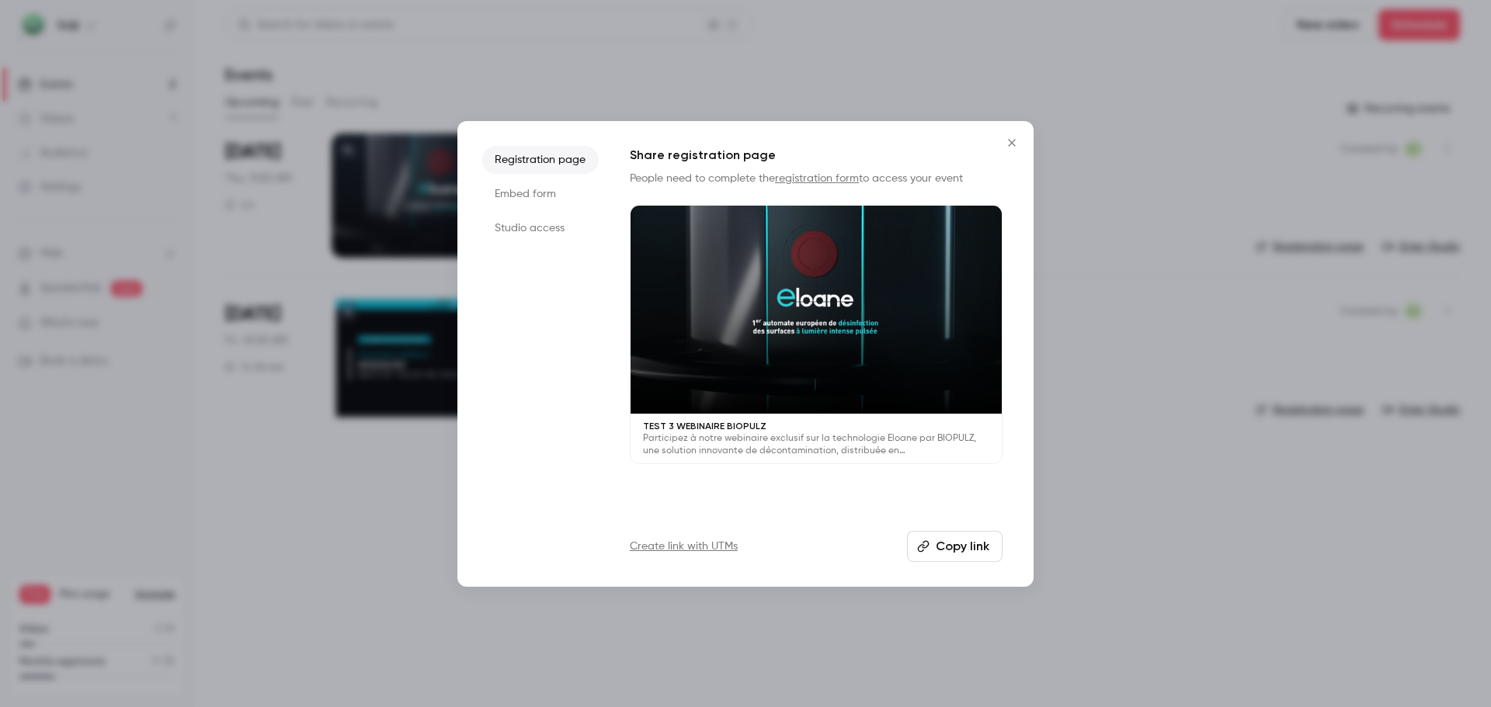
click at [918, 537] on button "Copy link" at bounding box center [955, 546] width 96 height 31
click at [537, 207] on li "Embed form" at bounding box center [540, 194] width 116 height 28
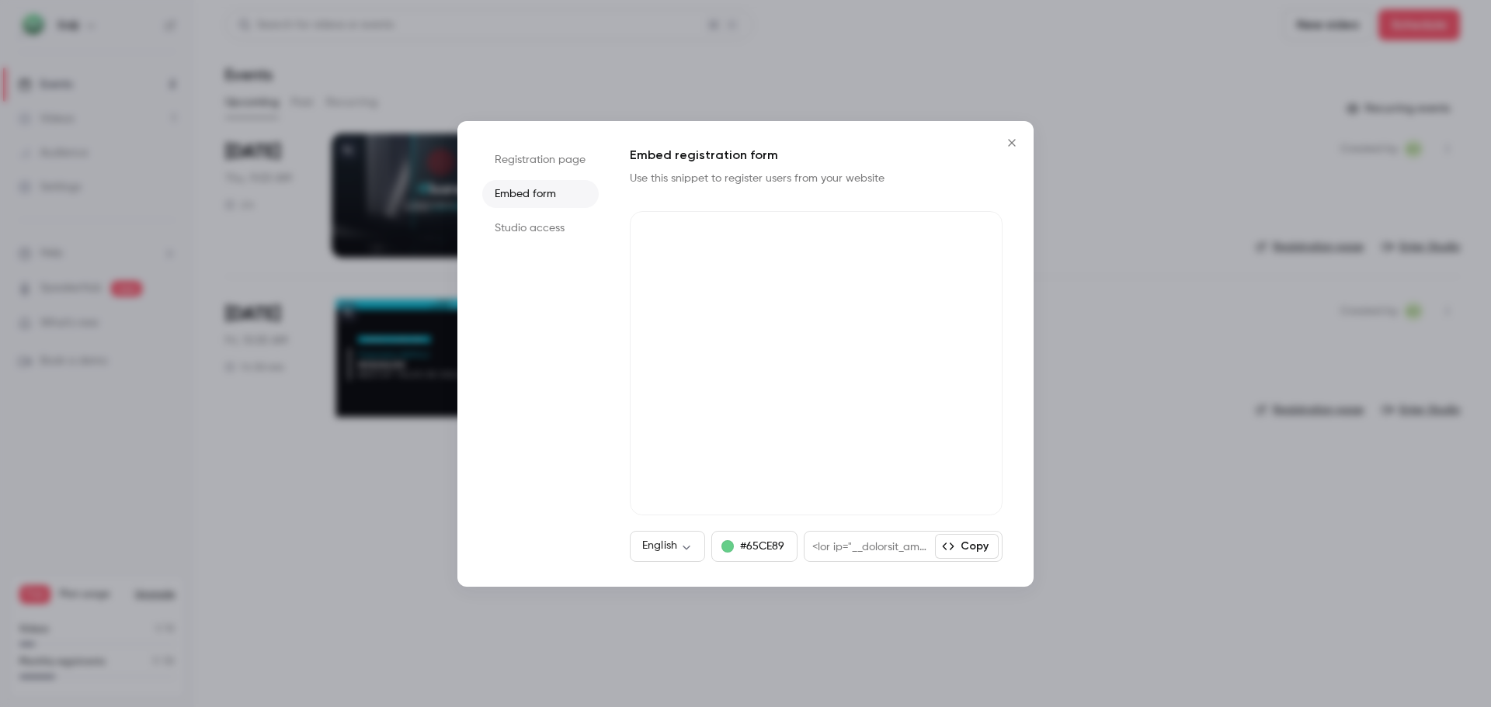
click at [533, 225] on li "Studio access" at bounding box center [540, 228] width 116 height 28
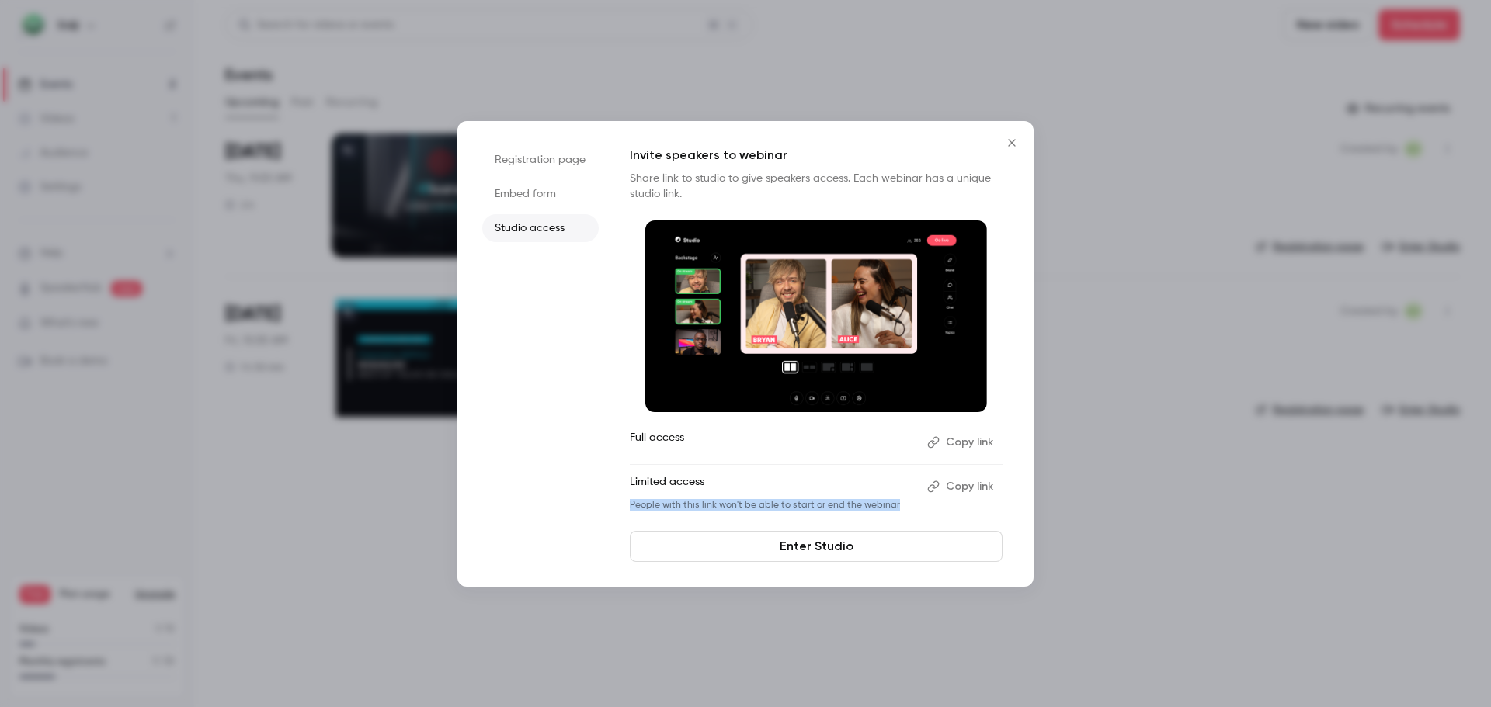
drag, startPoint x: 891, startPoint y: 505, endPoint x: 621, endPoint y: 502, distance: 270.2
click at [621, 502] on div "Registration page Embed form Studio access Invite speakers to webinar Share lin…" at bounding box center [745, 354] width 576 height 466
click at [949, 481] on button "Copy link" at bounding box center [962, 486] width 82 height 25
click at [1016, 155] on button "Close" at bounding box center [1011, 142] width 31 height 31
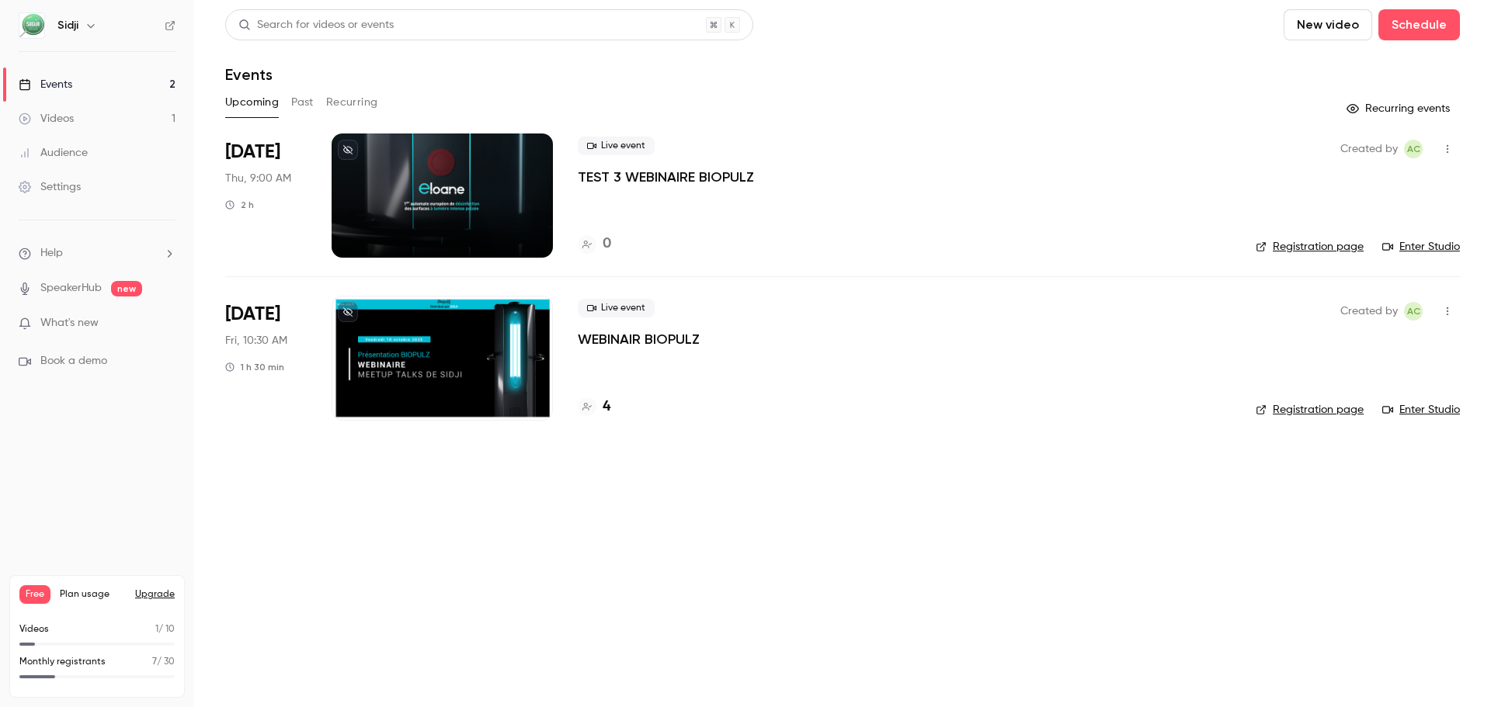
click at [693, 176] on p "TEST 3 WEBINAIRE BIOPULZ" at bounding box center [666, 177] width 176 height 19
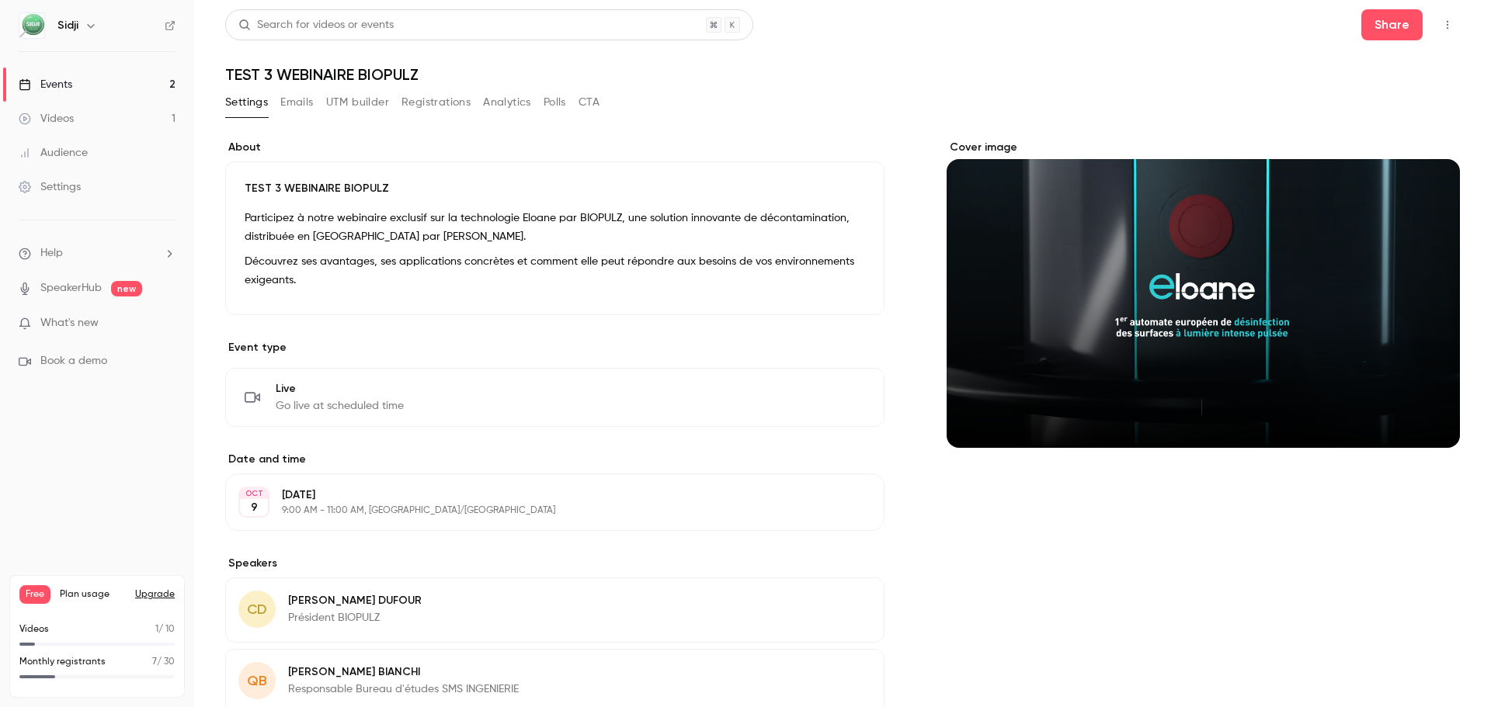
click at [1441, 20] on icon "button" at bounding box center [1447, 24] width 12 height 11
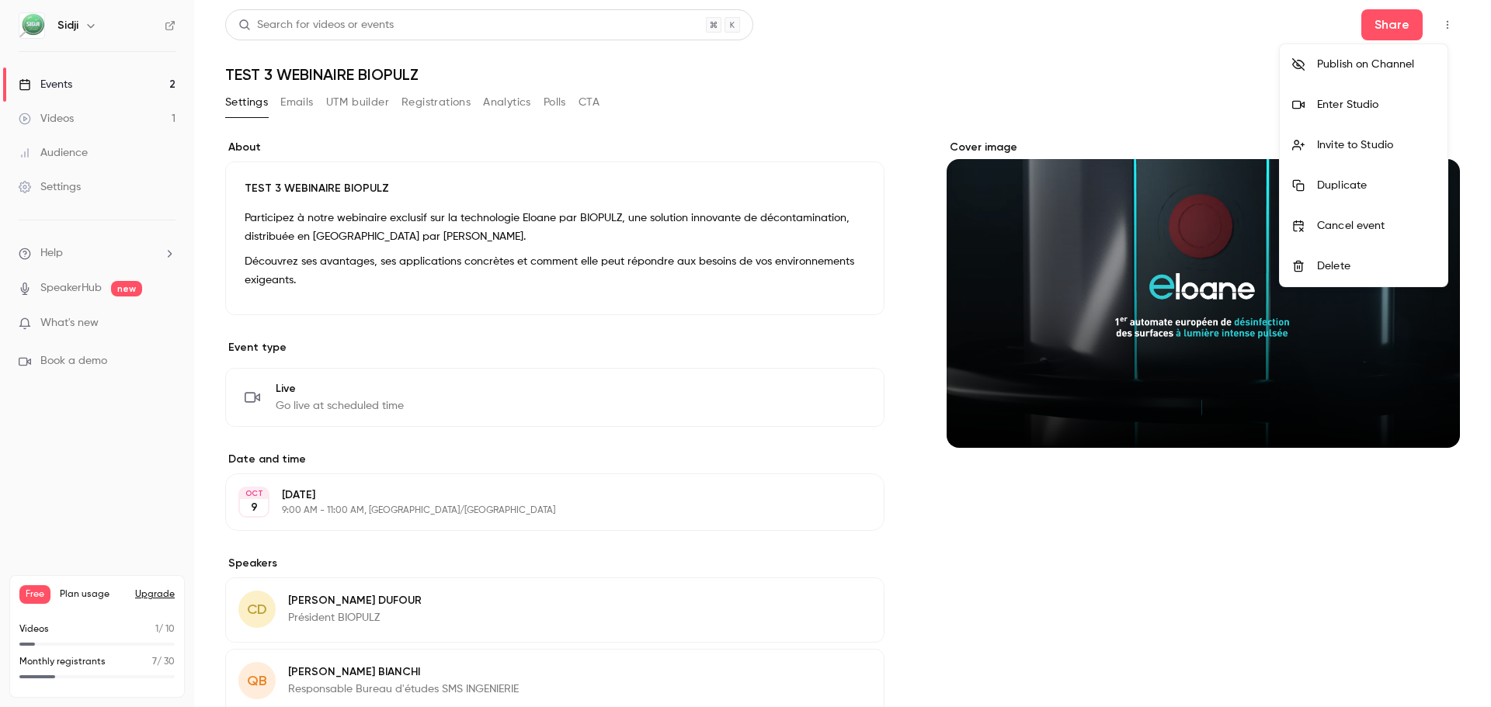
click at [1428, 35] on div at bounding box center [745, 353] width 1491 height 707
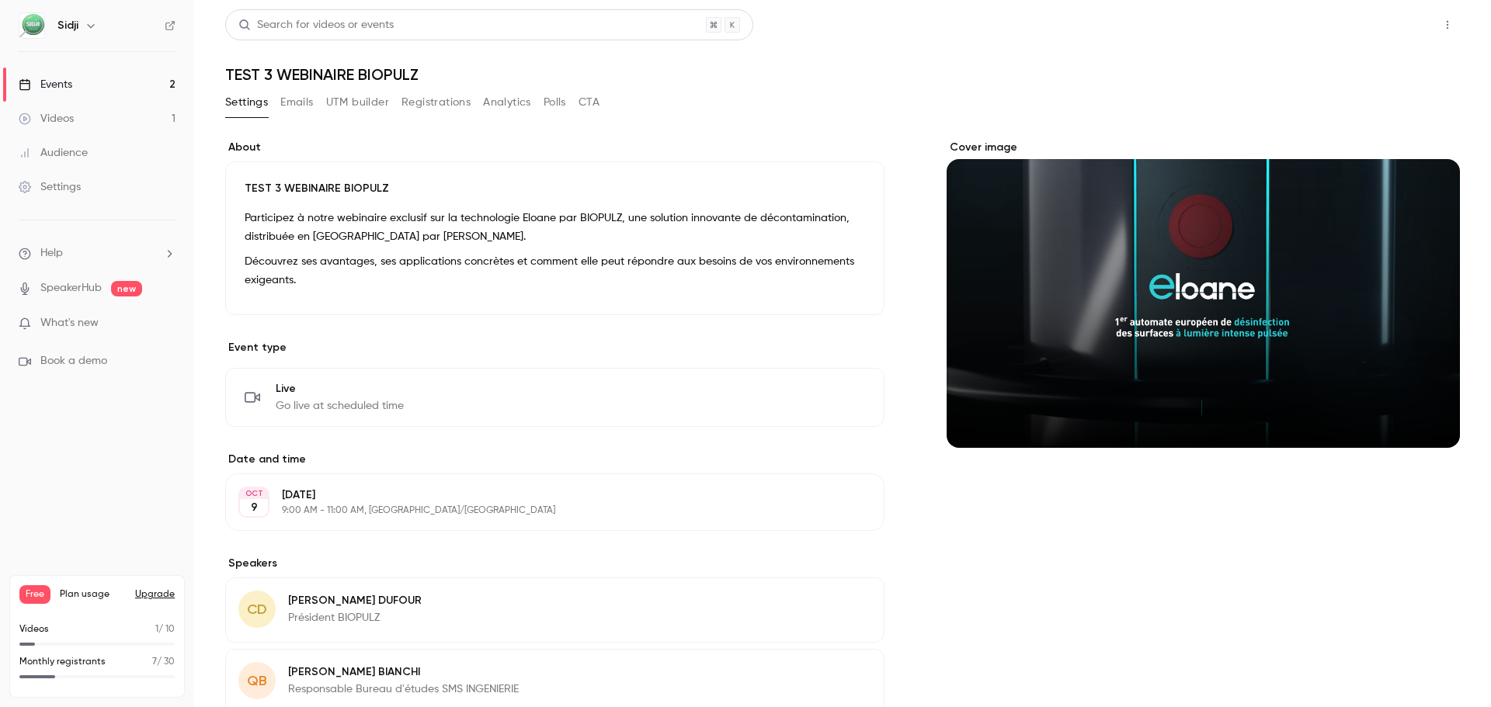
click at [1385, 30] on button "Share" at bounding box center [1391, 24] width 61 height 31
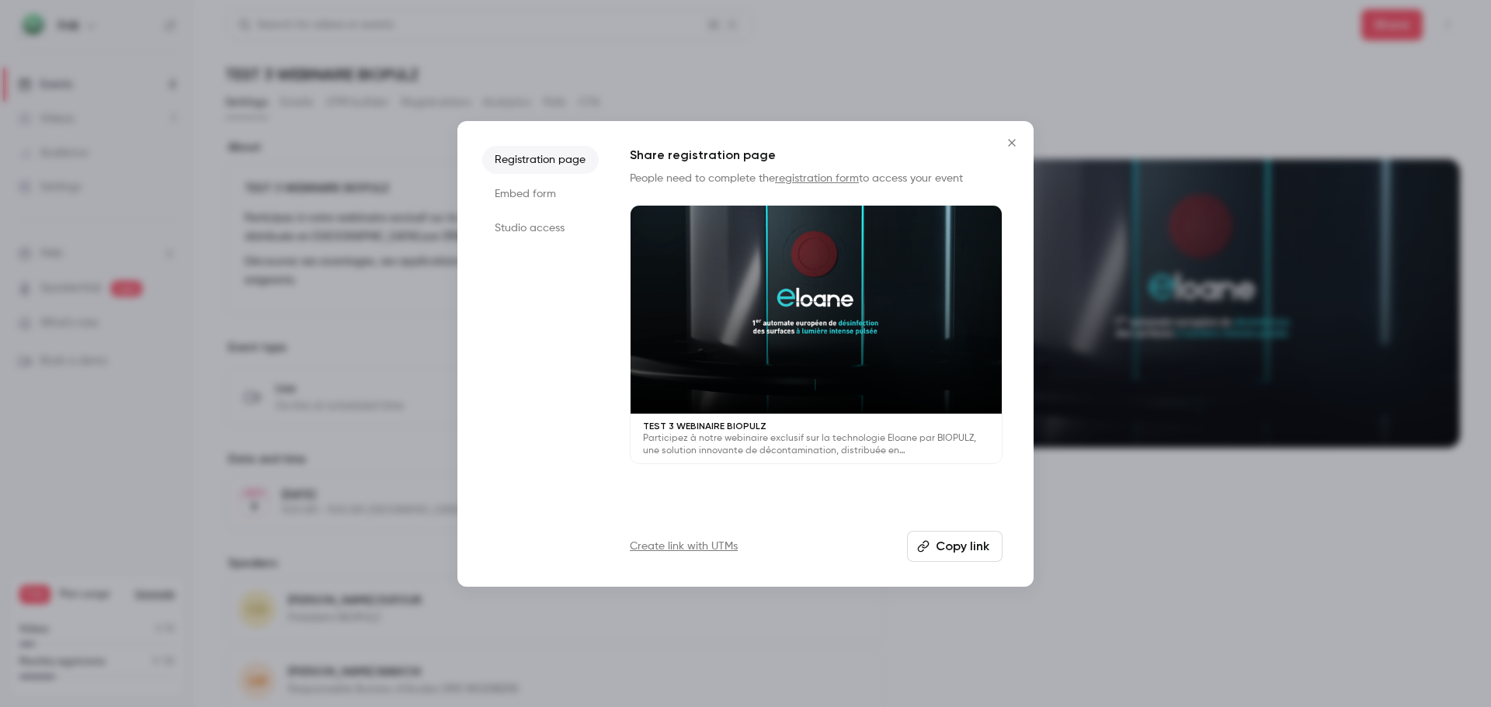
click at [567, 226] on li "Studio access" at bounding box center [540, 228] width 116 height 28
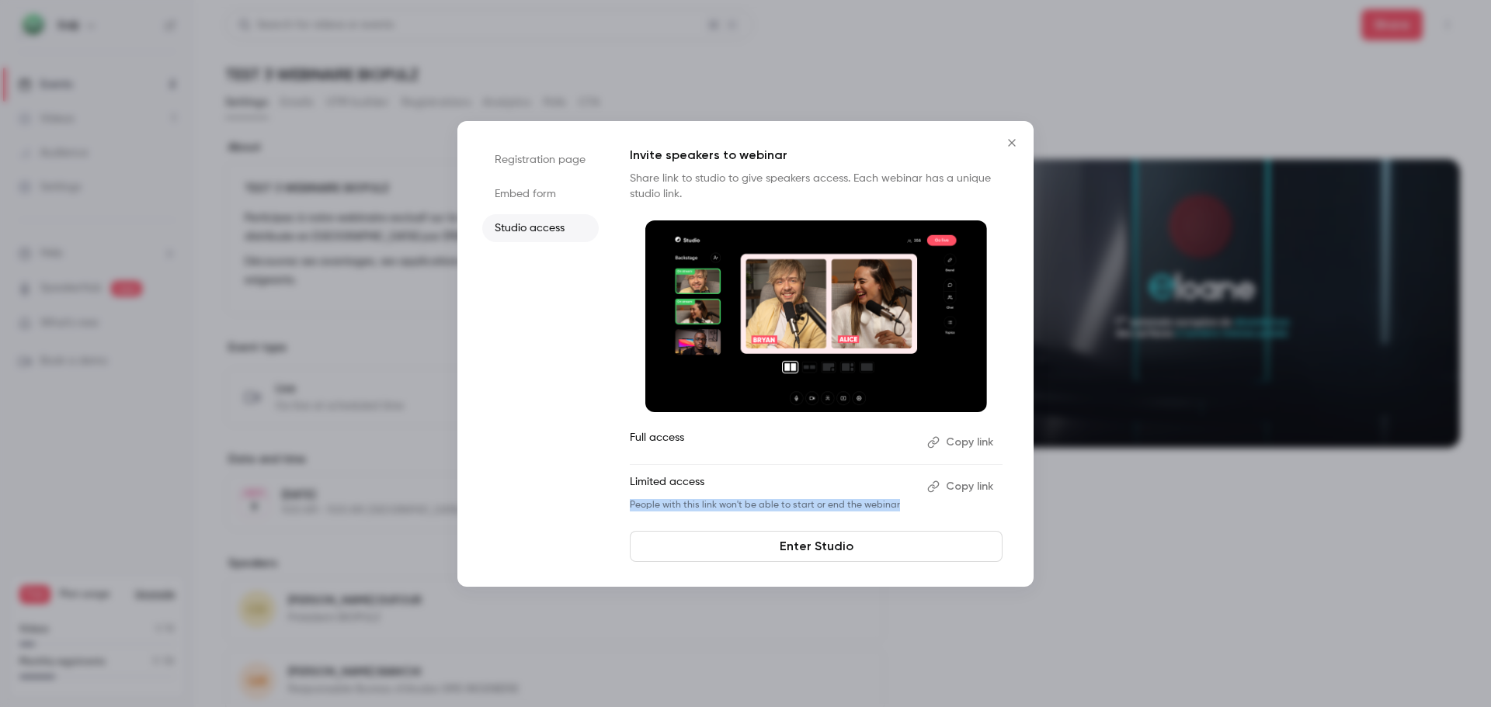
drag, startPoint x: 880, startPoint y: 509, endPoint x: 627, endPoint y: 512, distance: 253.2
click at [627, 512] on div "Registration page Embed form Studio access Invite speakers to webinar Share lin…" at bounding box center [745, 354] width 576 height 466
copy p "People with this link won't be able to start or end the webinar"
click at [1092, 540] on div at bounding box center [745, 353] width 1491 height 707
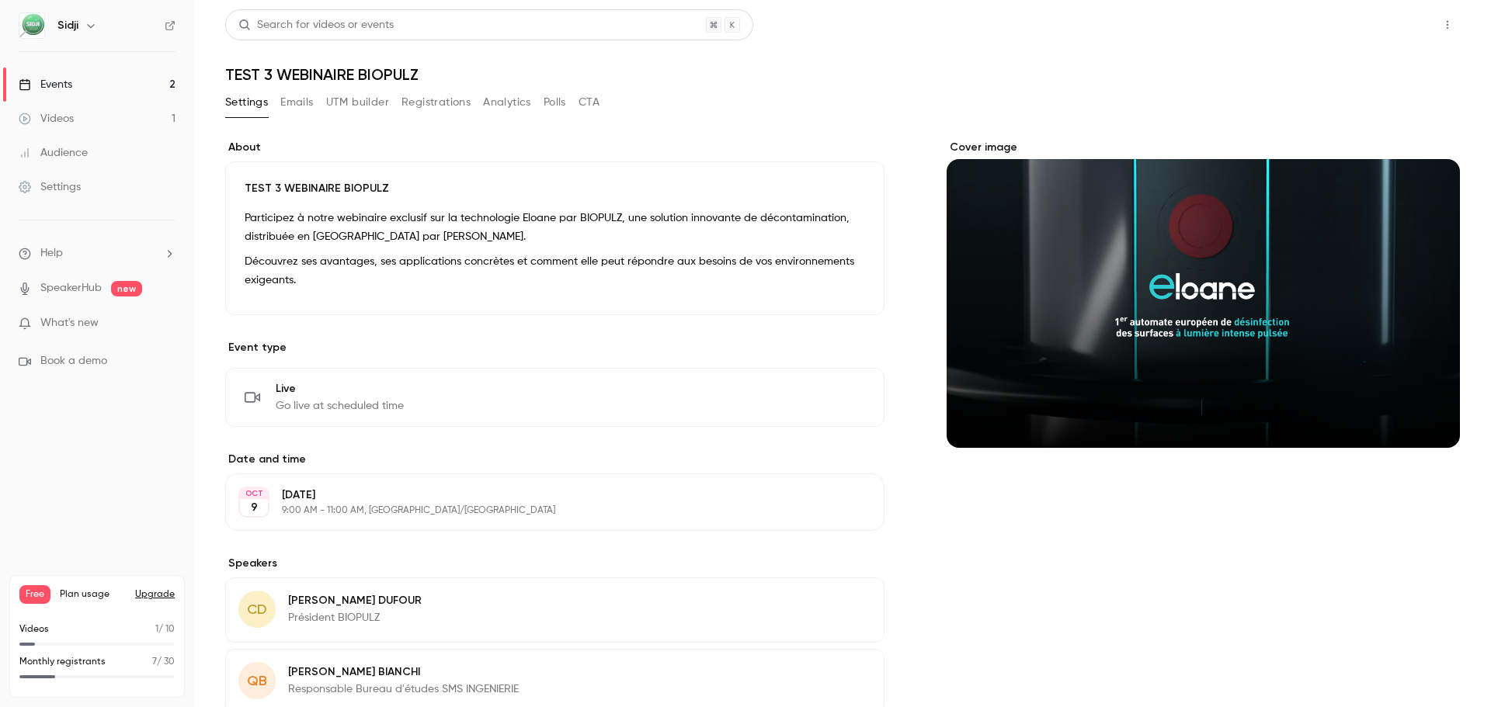
click at [1370, 34] on button "Share" at bounding box center [1391, 24] width 61 height 31
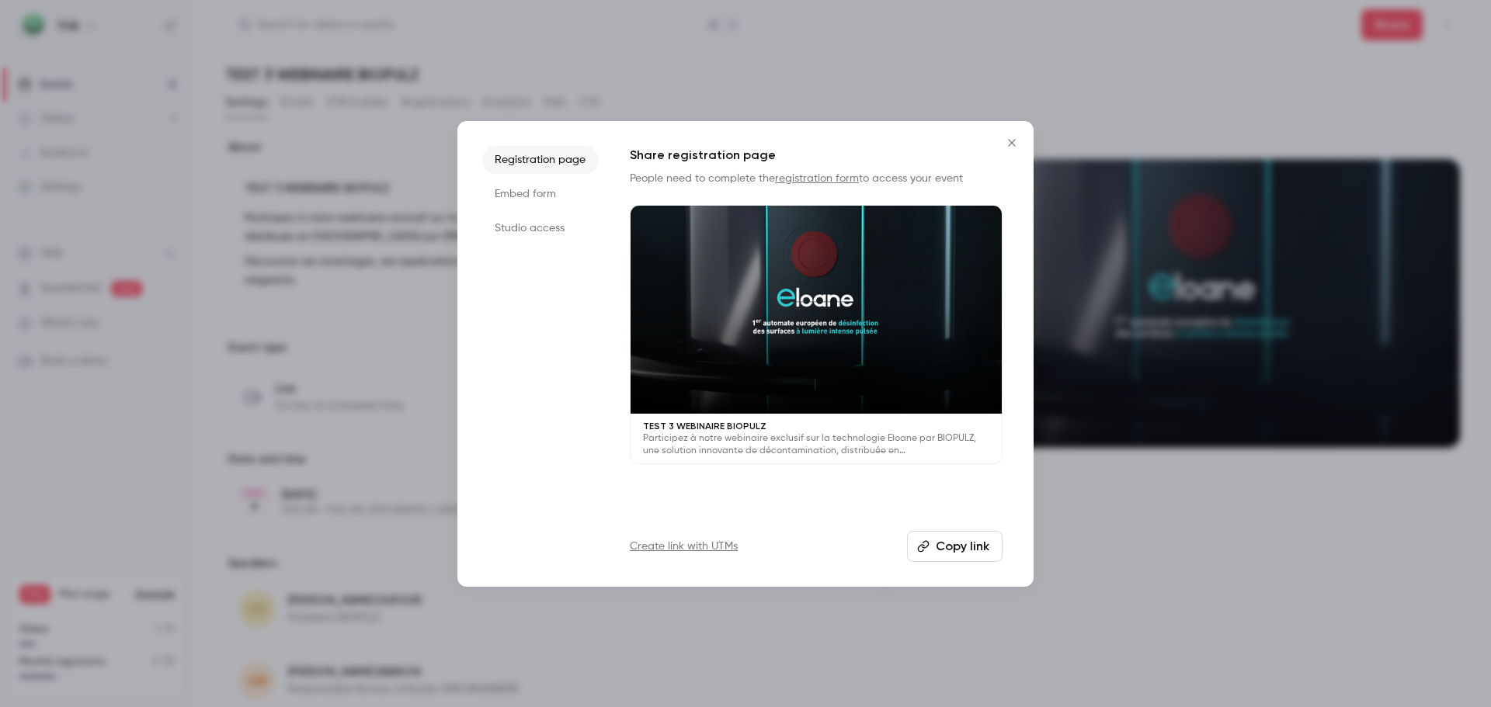
click at [541, 230] on li "Studio access" at bounding box center [540, 228] width 116 height 28
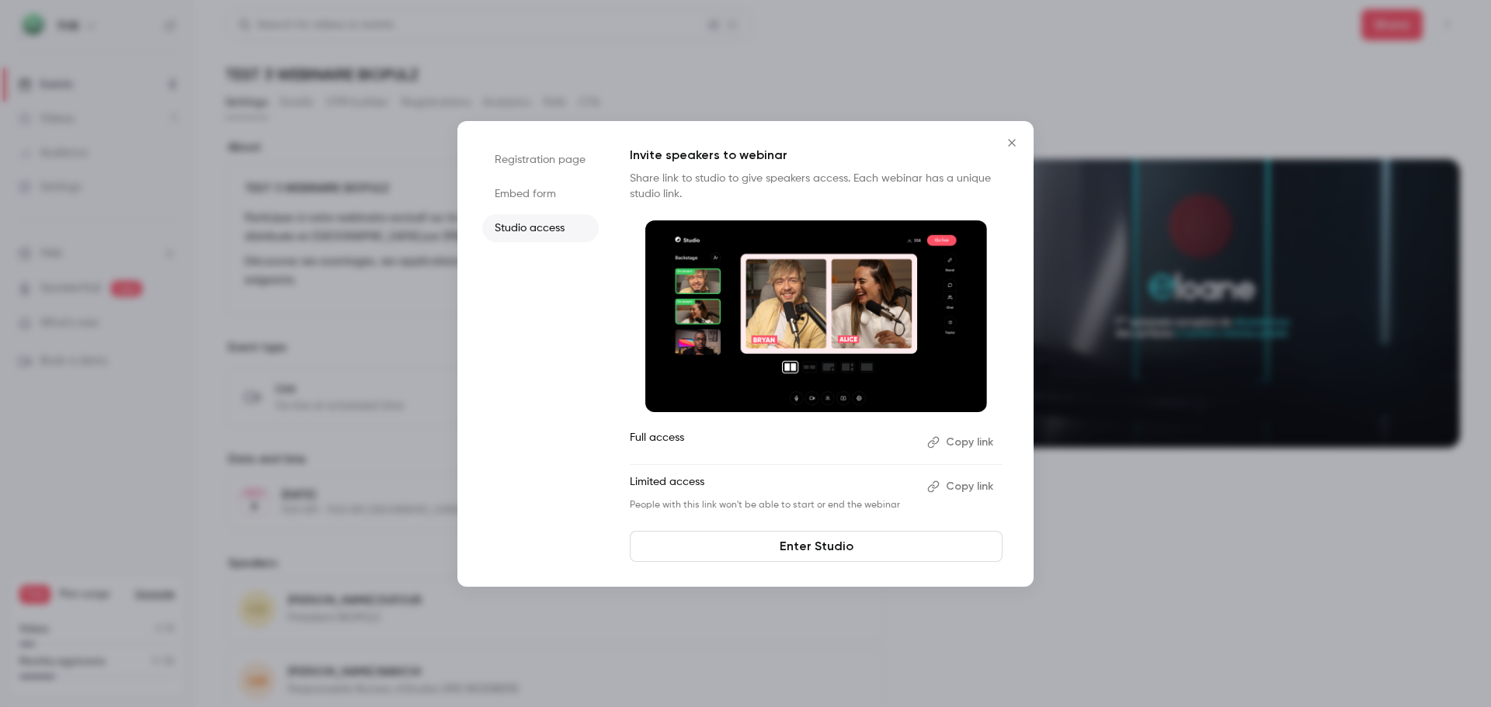
click at [1013, 151] on button "Close" at bounding box center [1011, 142] width 31 height 31
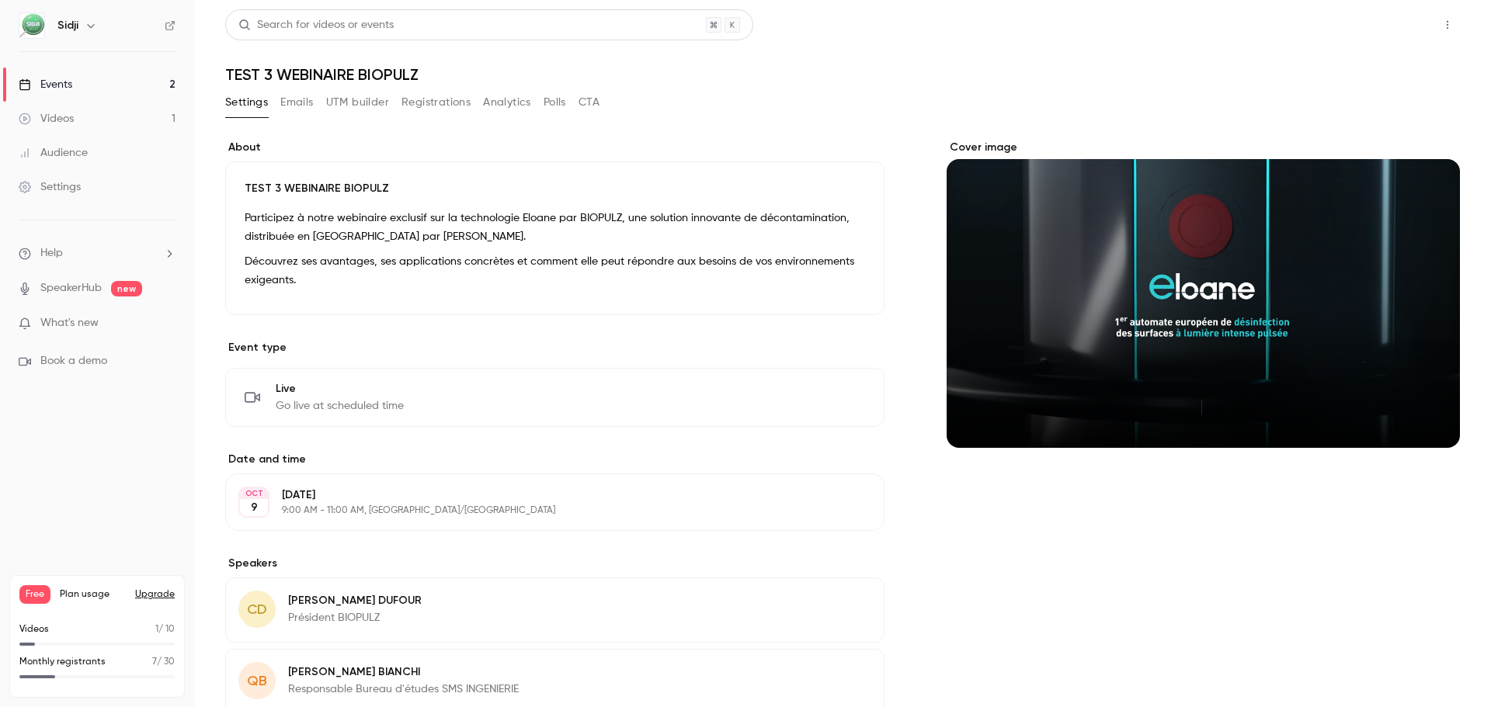
click at [1384, 28] on button "Share" at bounding box center [1391, 24] width 61 height 31
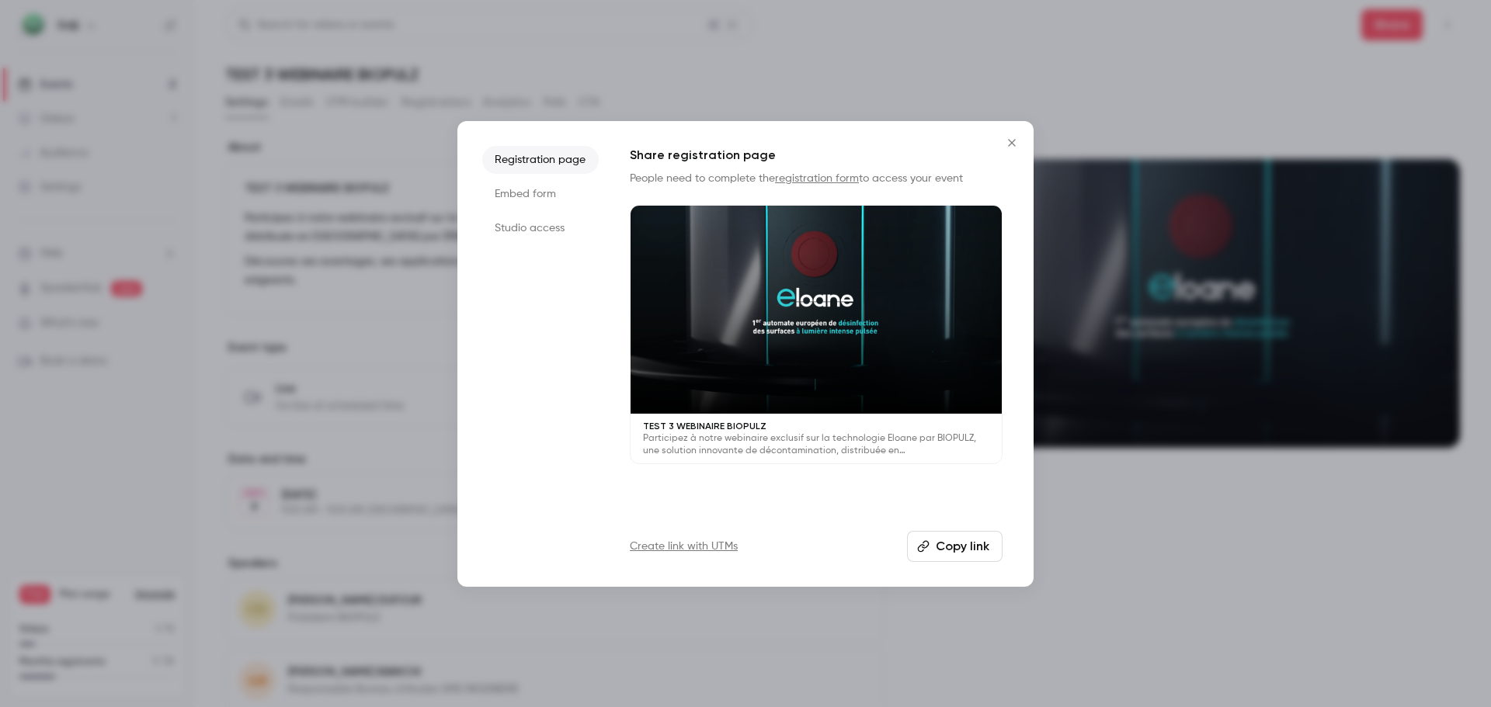
click at [551, 235] on li "Studio access" at bounding box center [540, 228] width 116 height 28
